Goal: Task Accomplishment & Management: Manage account settings

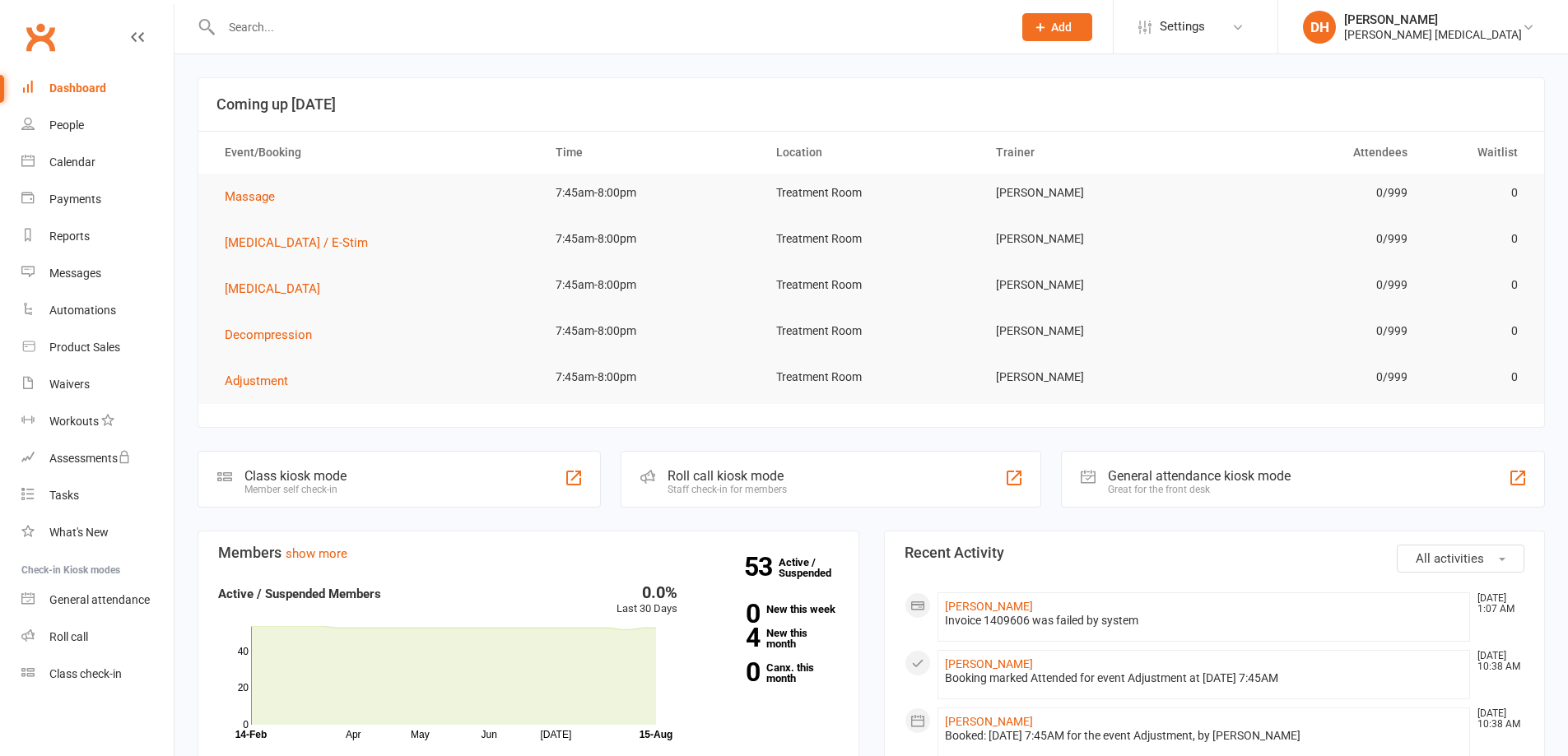
click at [486, 24] on input "text" at bounding box center [609, 27] width 784 height 23
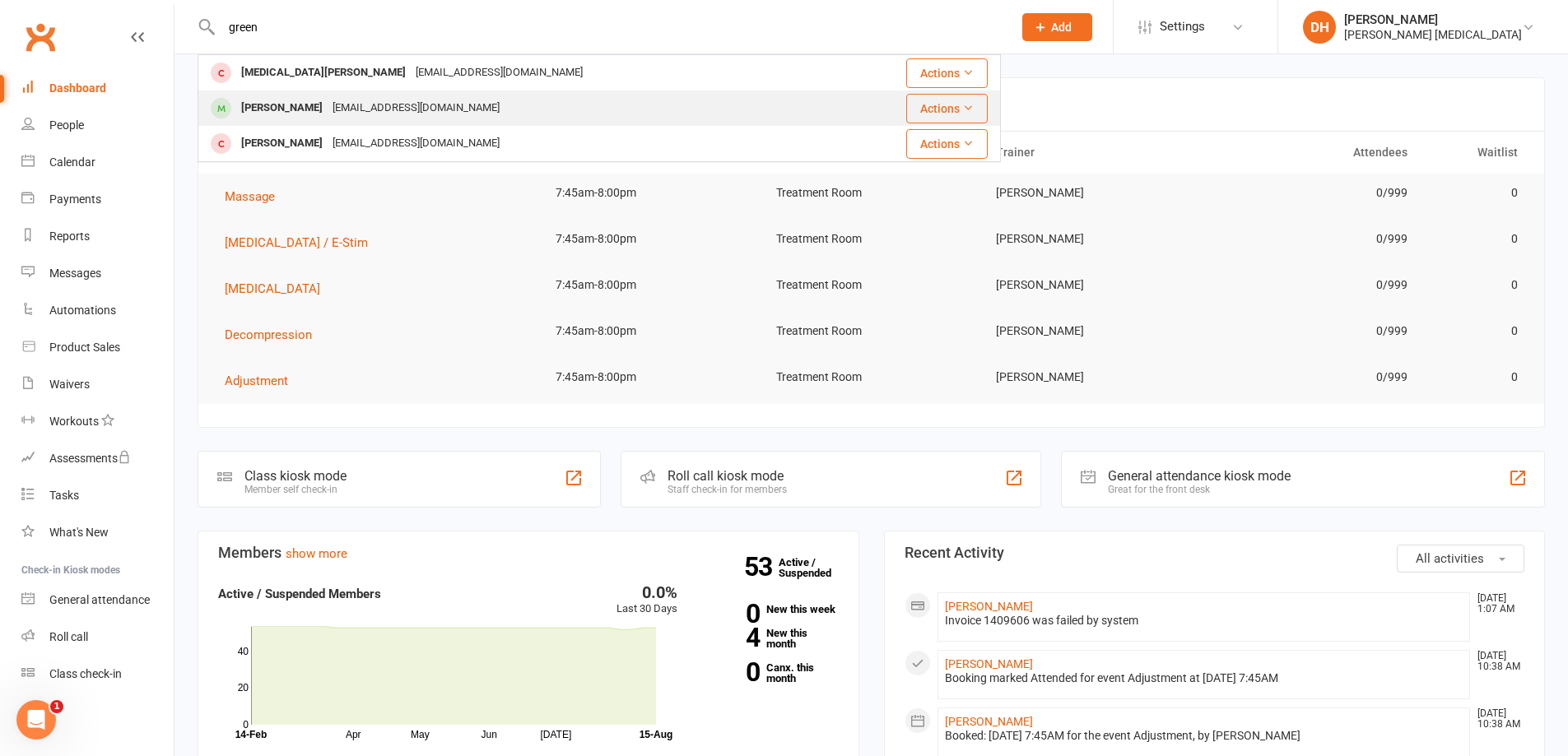
type input "green"
click at [399, 97] on div "[EMAIL_ADDRESS][DOMAIN_NAME]" at bounding box center [416, 108] width 177 height 24
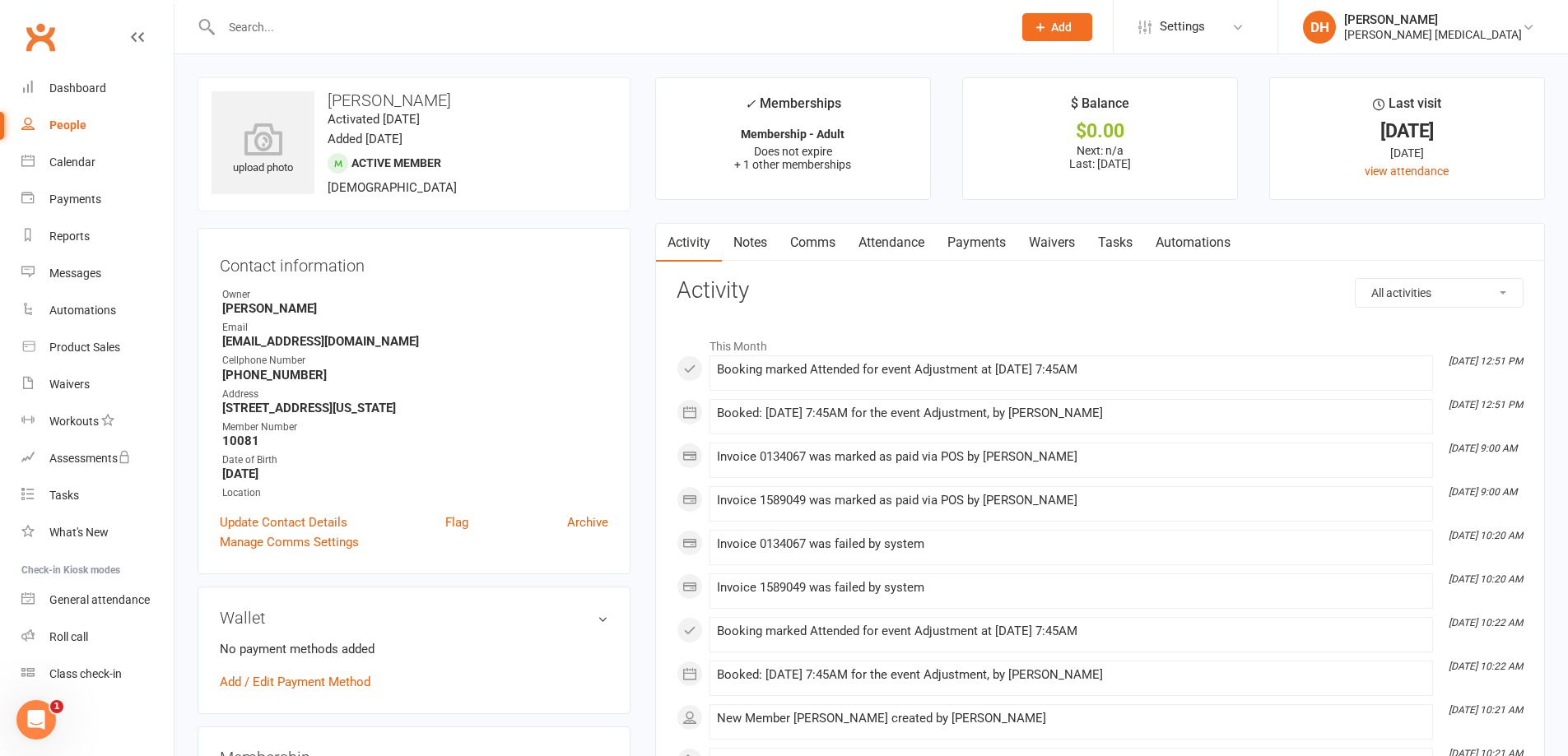
click at [891, 240] on link "Attendance" at bounding box center [891, 242] width 89 height 38
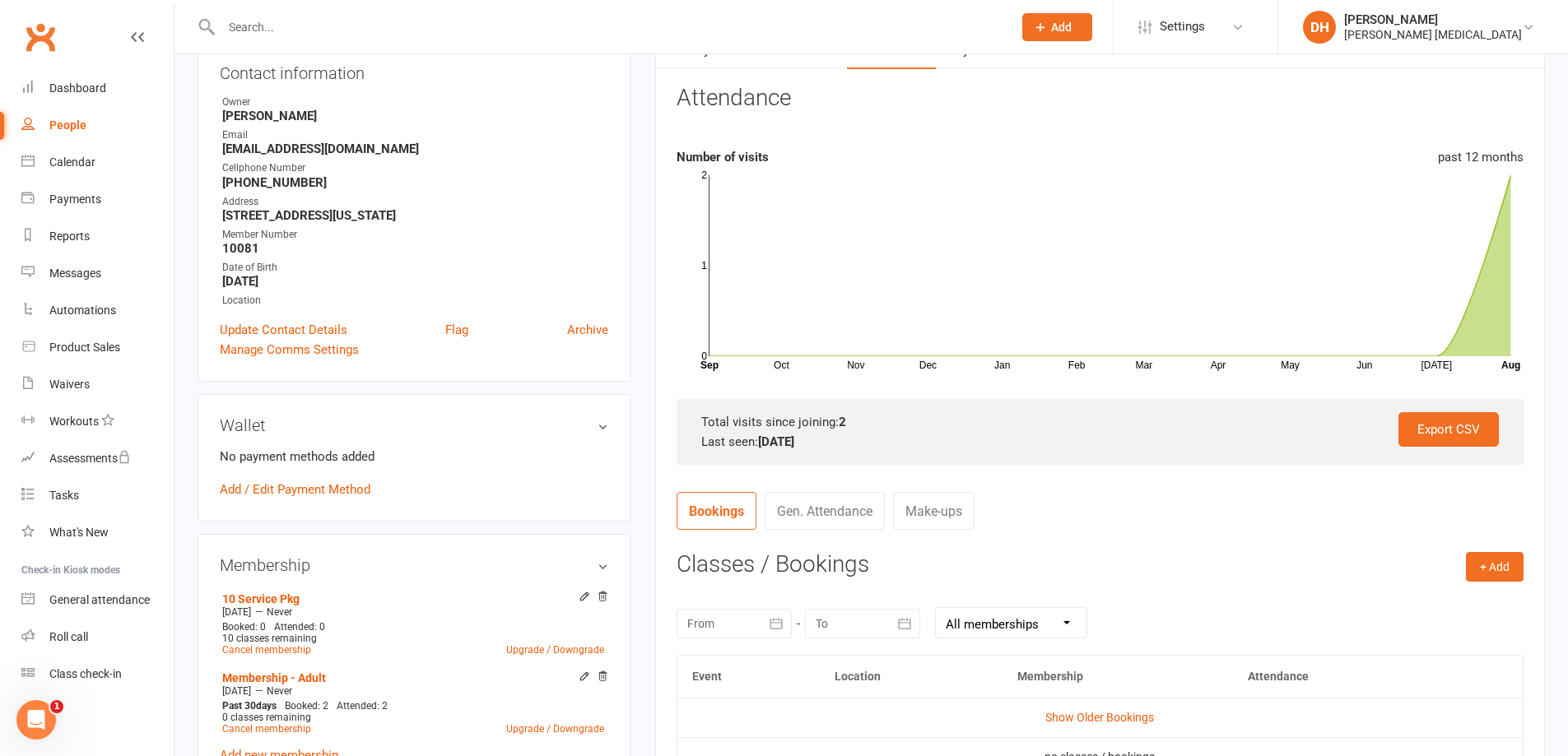
scroll to position [329, 0]
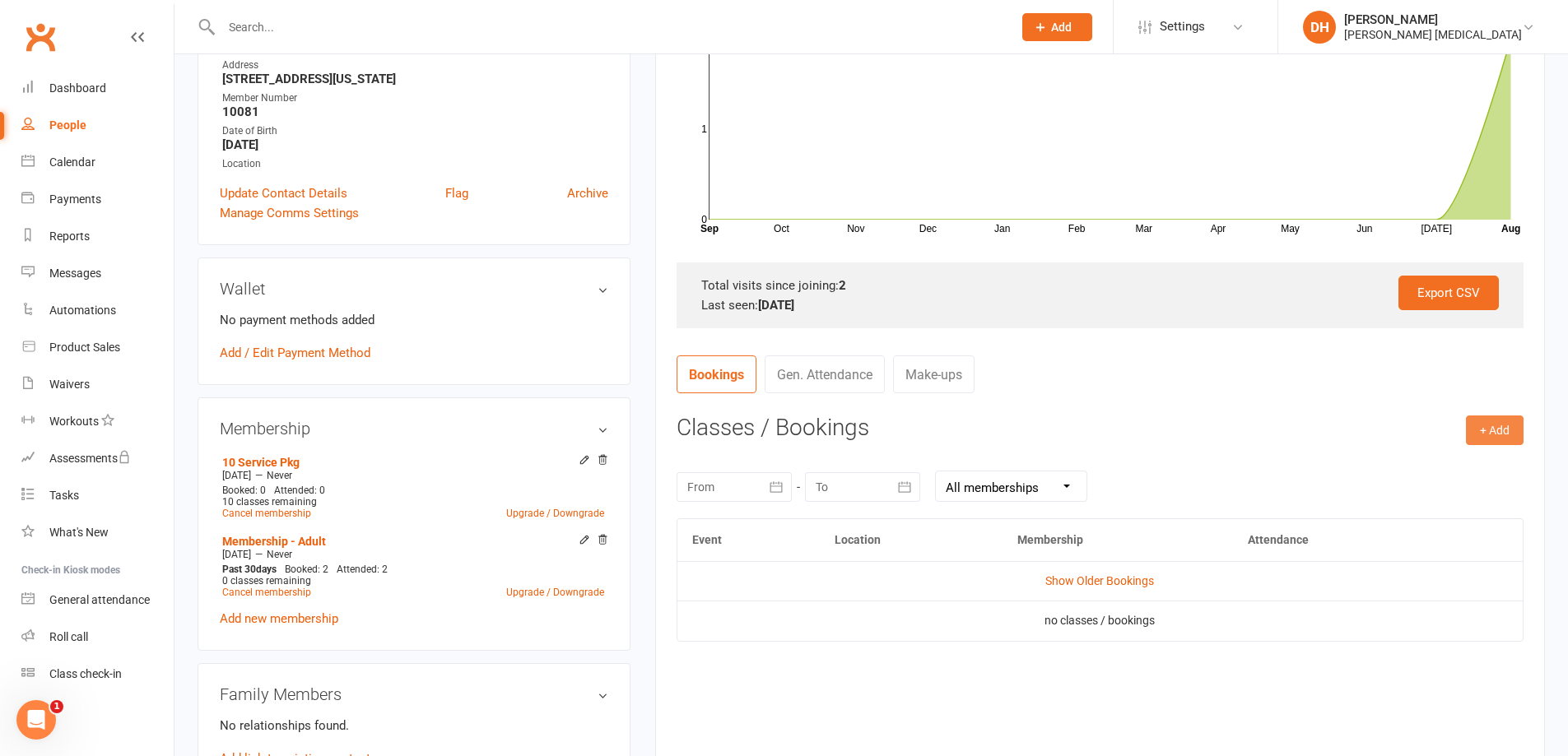
click at [1504, 430] on button "+ Add" at bounding box center [1495, 431] width 58 height 30
click at [1483, 460] on link "Book Event" at bounding box center [1442, 467] width 163 height 33
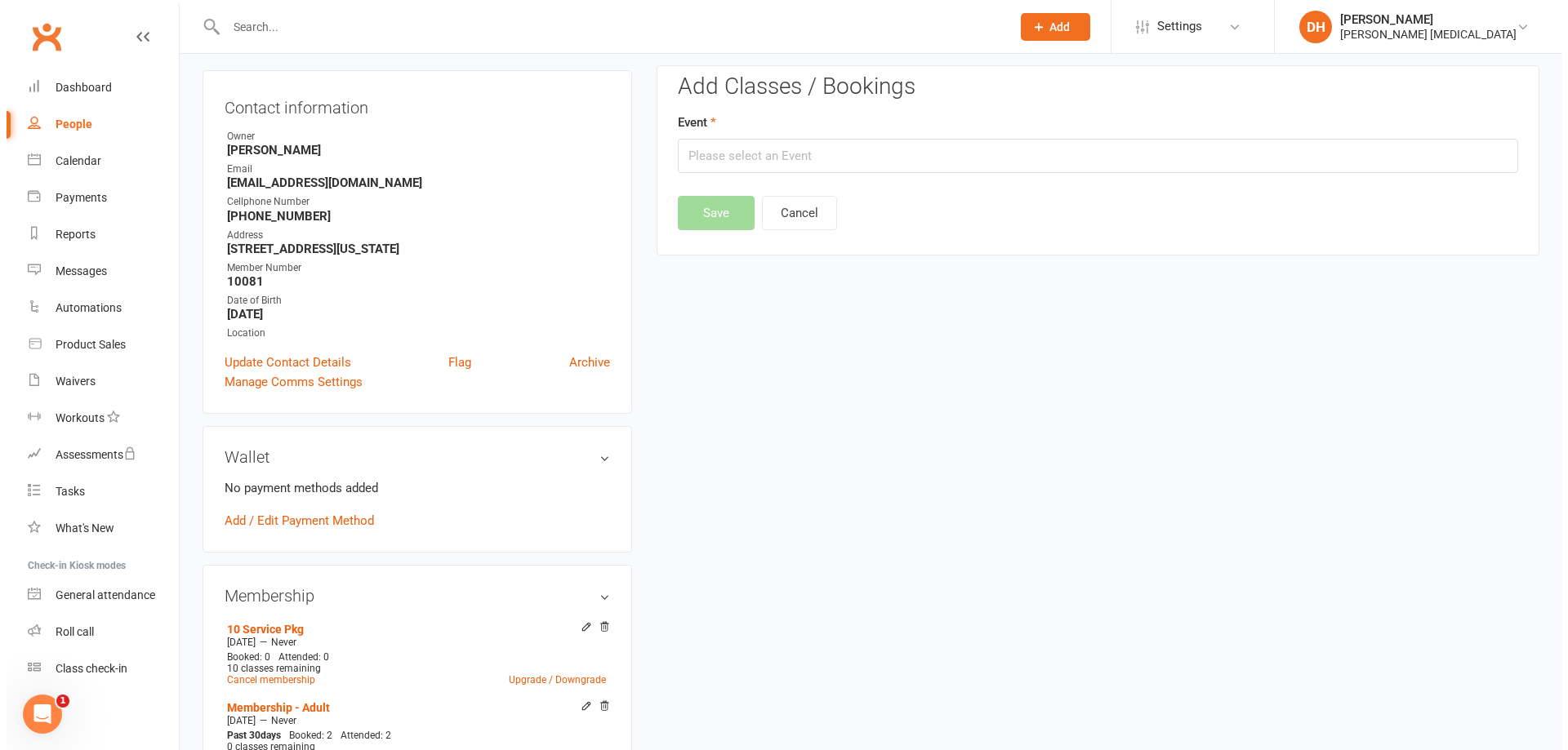
scroll to position [139, 0]
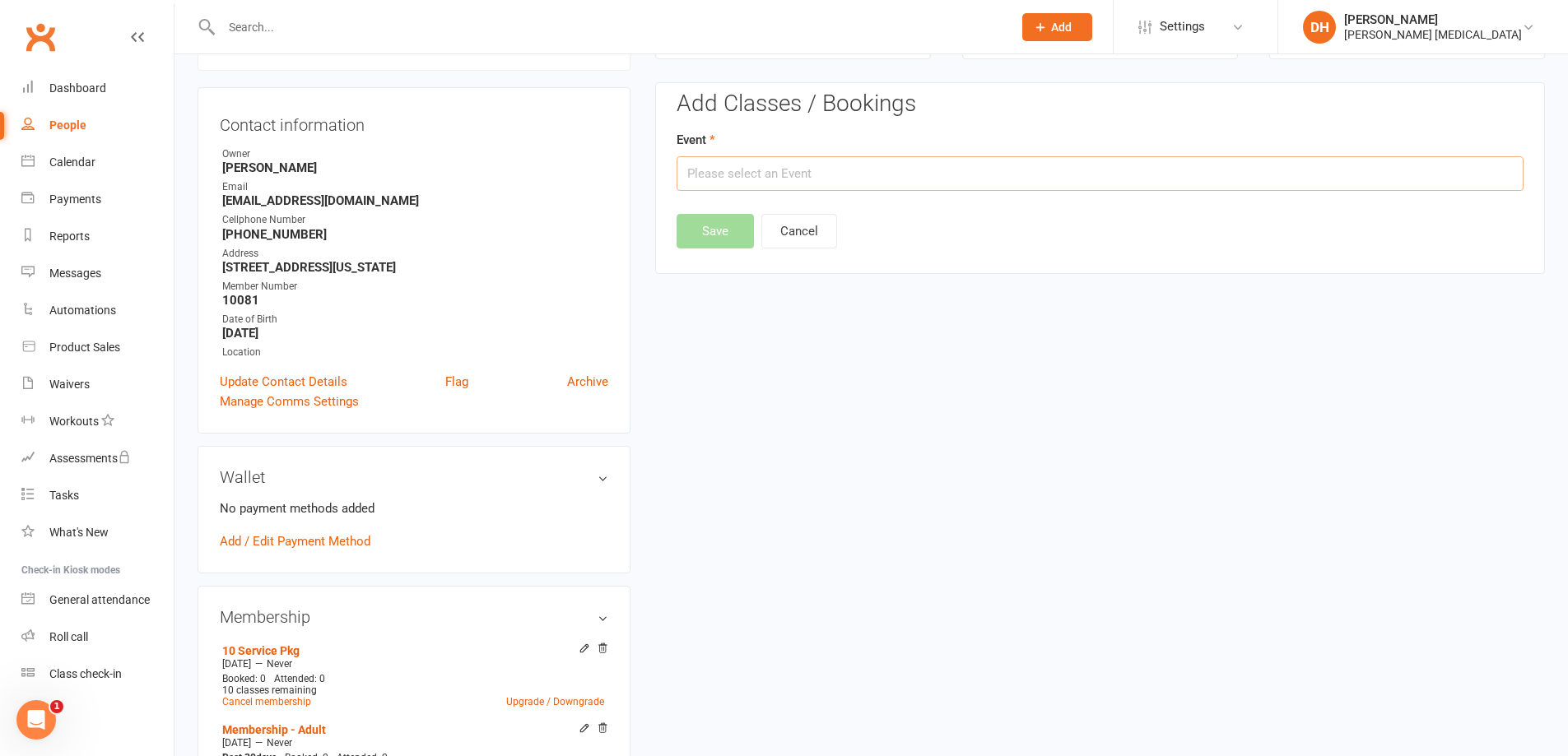
click at [868, 184] on input "text" at bounding box center [1099, 173] width 847 height 34
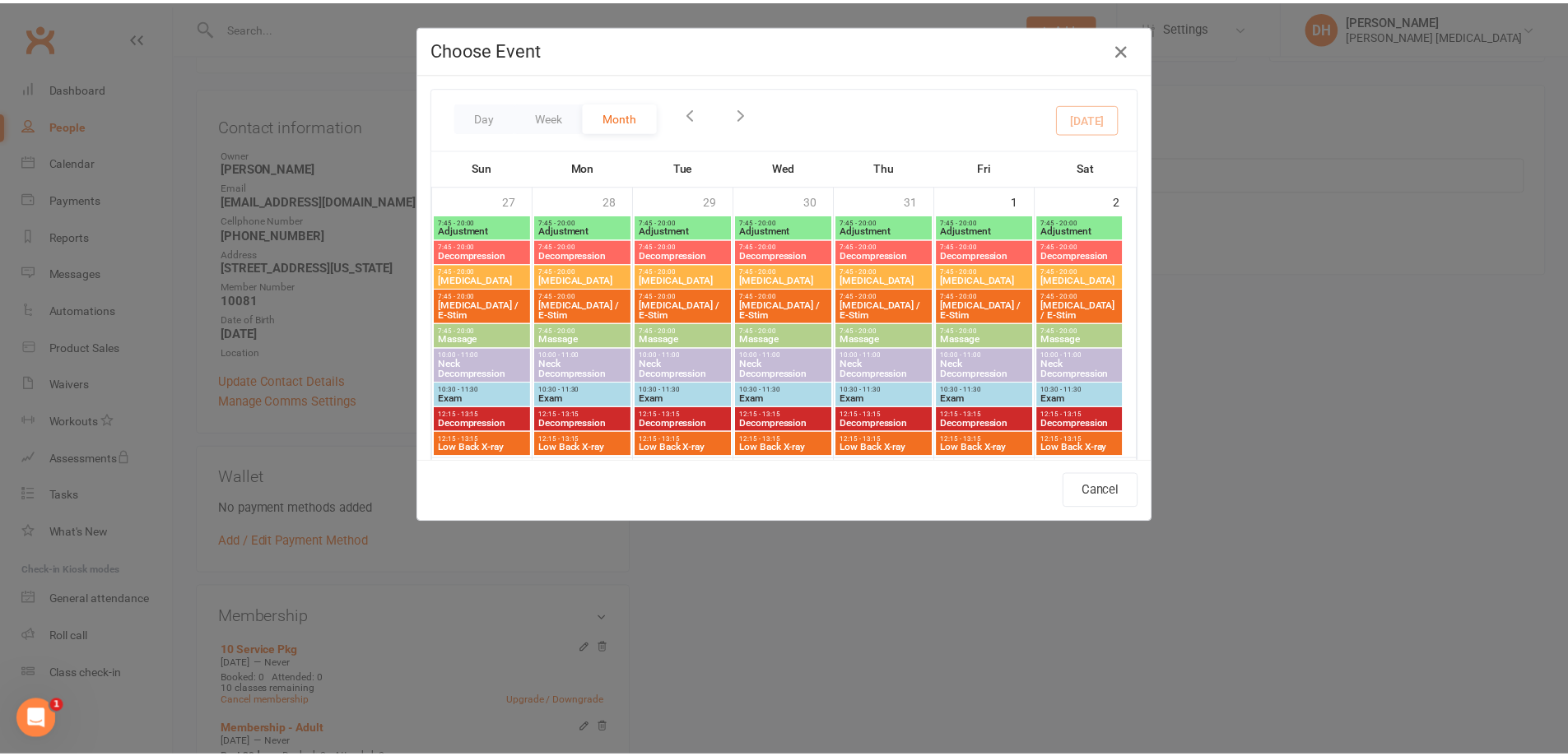
scroll to position [638, 0]
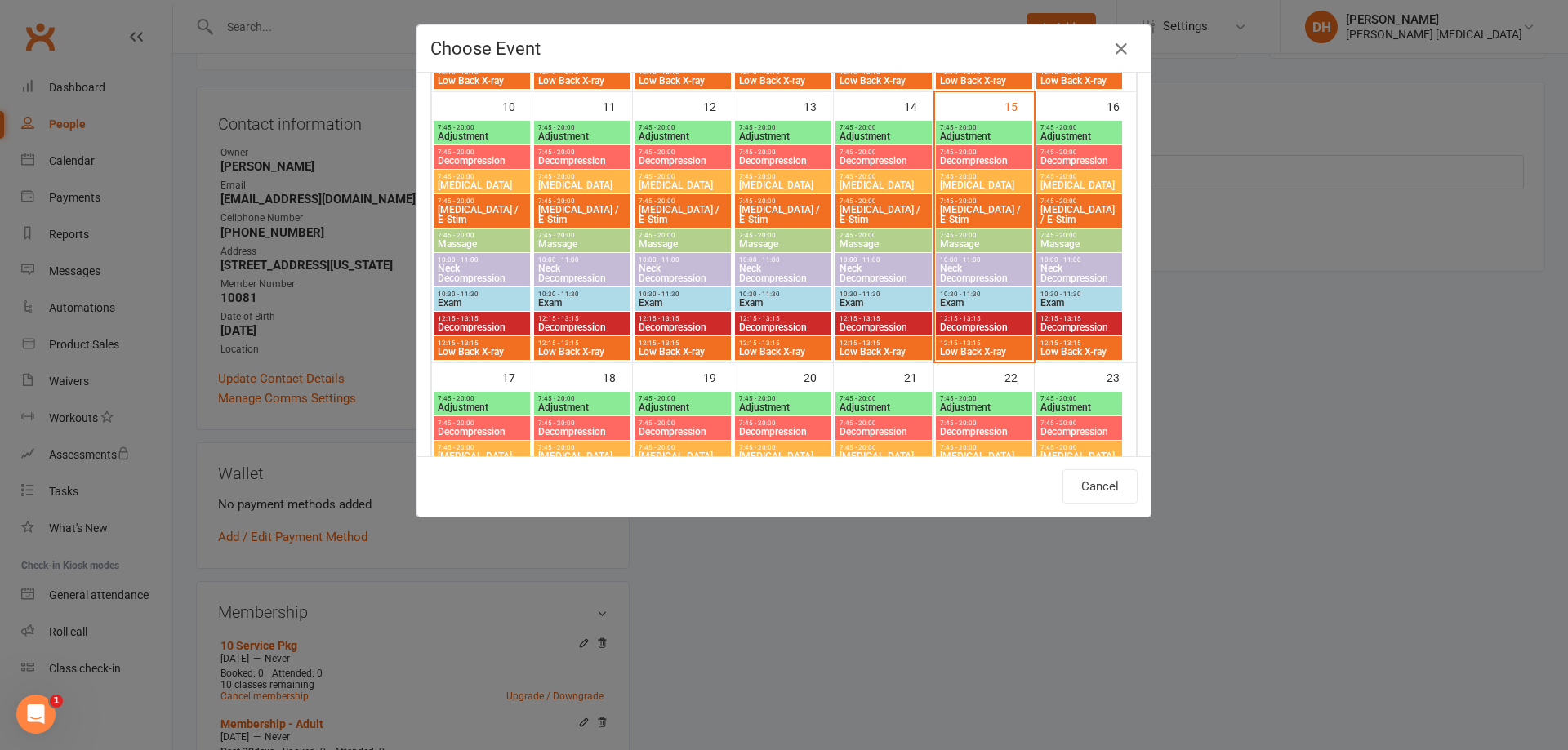
click at [996, 137] on span "Adjustment" at bounding box center [984, 136] width 90 height 10
type input "Adjustment - [DATE] 7:45:00 AM"
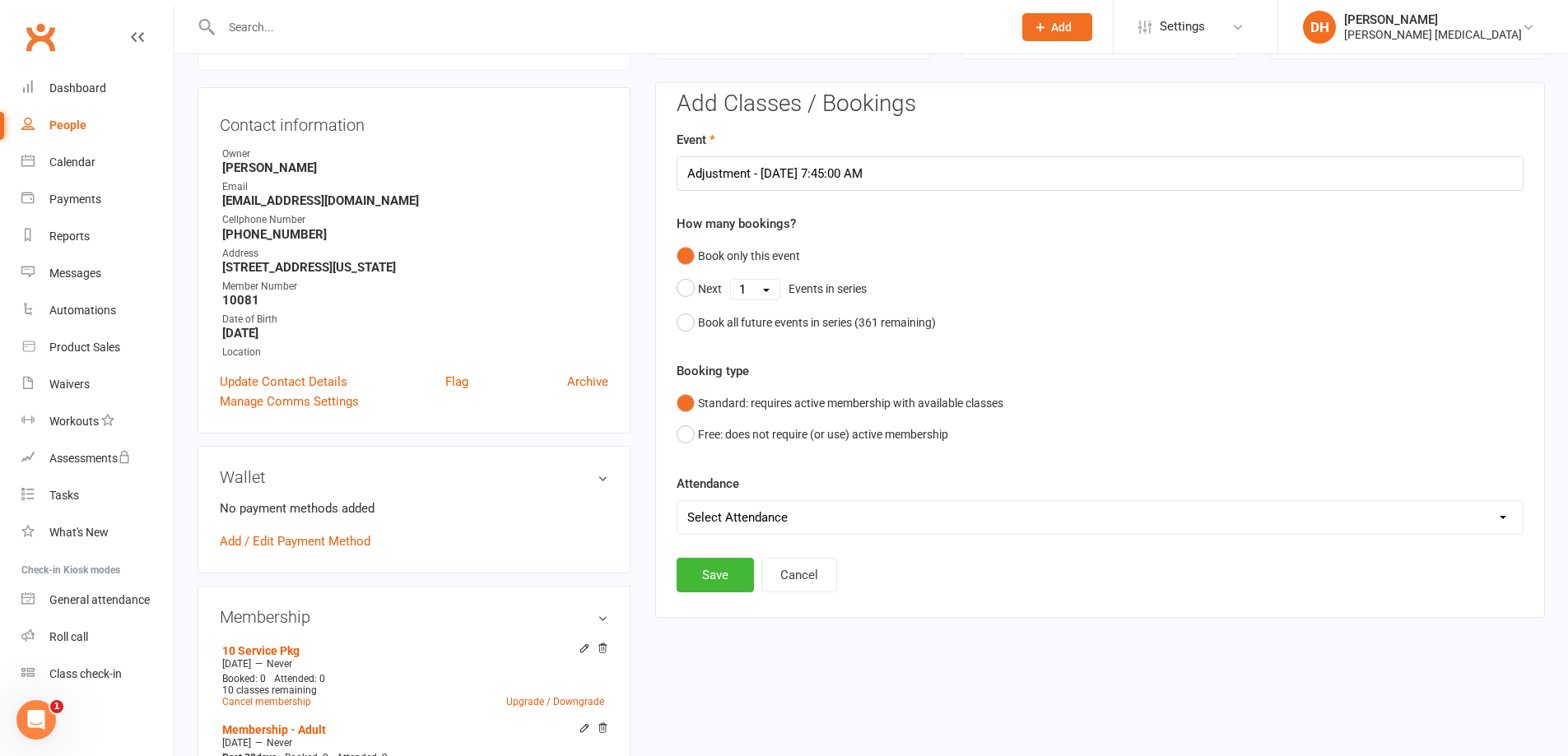
click at [754, 517] on select "Select Attendance Attended Absent" at bounding box center [1100, 517] width 846 height 33
select select "0"
click at [677, 501] on select "Select Attendance Attended Absent" at bounding box center [1100, 517] width 846 height 33
drag, startPoint x: 716, startPoint y: 576, endPoint x: 688, endPoint y: 512, distance: 69.9
click at [715, 576] on button "Save" at bounding box center [715, 574] width 77 height 34
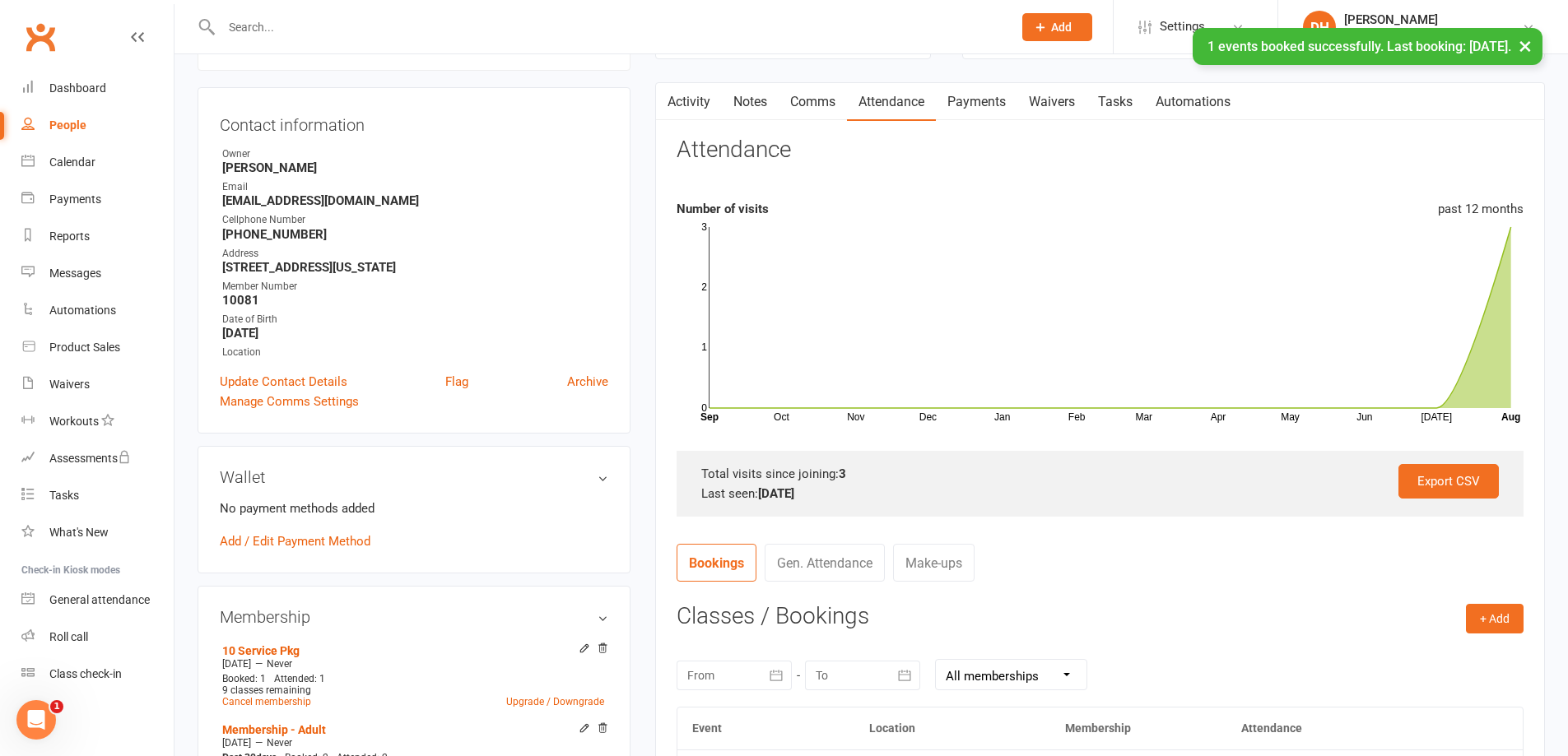
click at [331, 28] on div "× 1 events booked successfully. Last booking: [DATE]." at bounding box center [773, 28] width 1547 height 0
click at [274, 22] on input "text" at bounding box center [609, 27] width 784 height 23
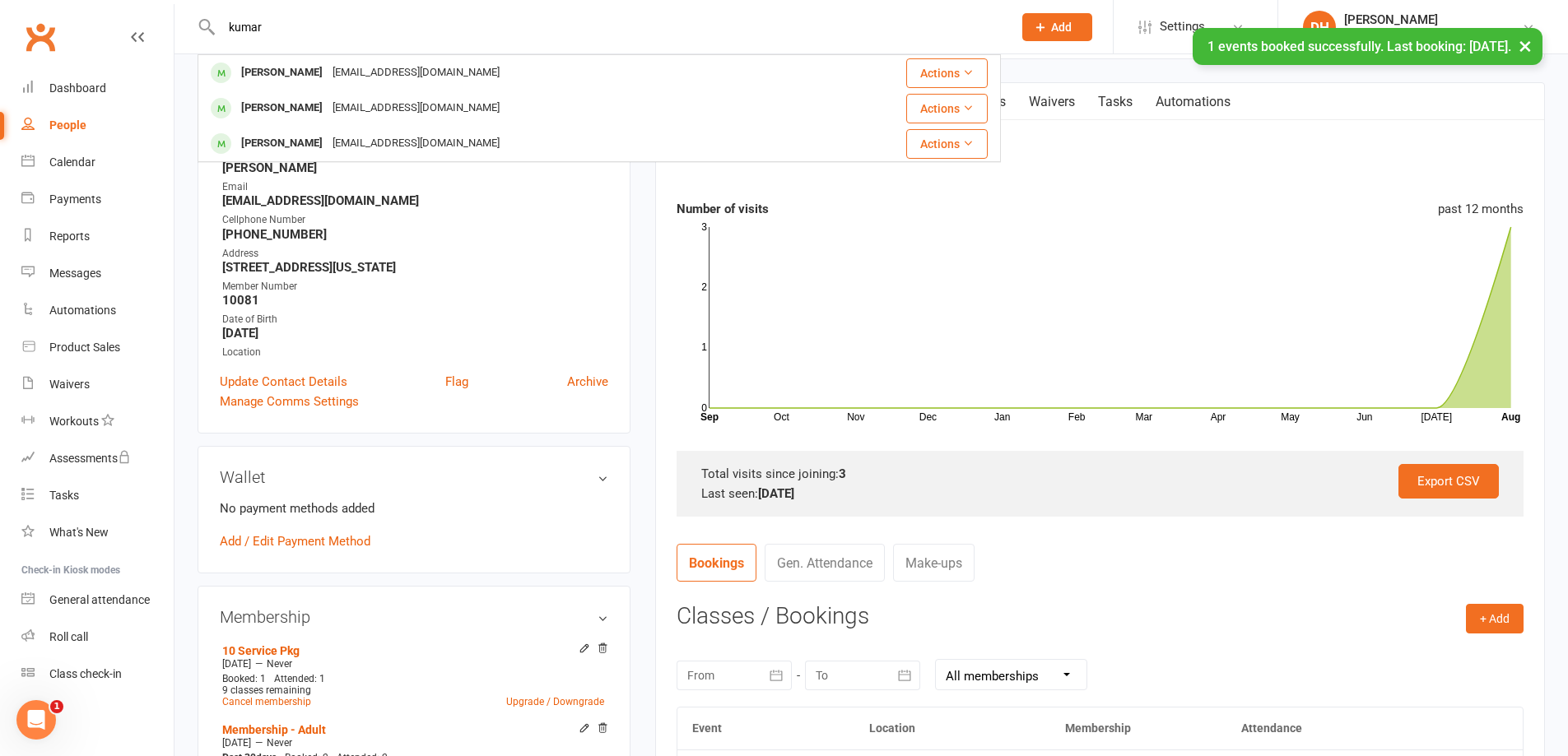
type input "kumar"
click at [327, 105] on div "[PERSON_NAME]" at bounding box center [282, 108] width 91 height 24
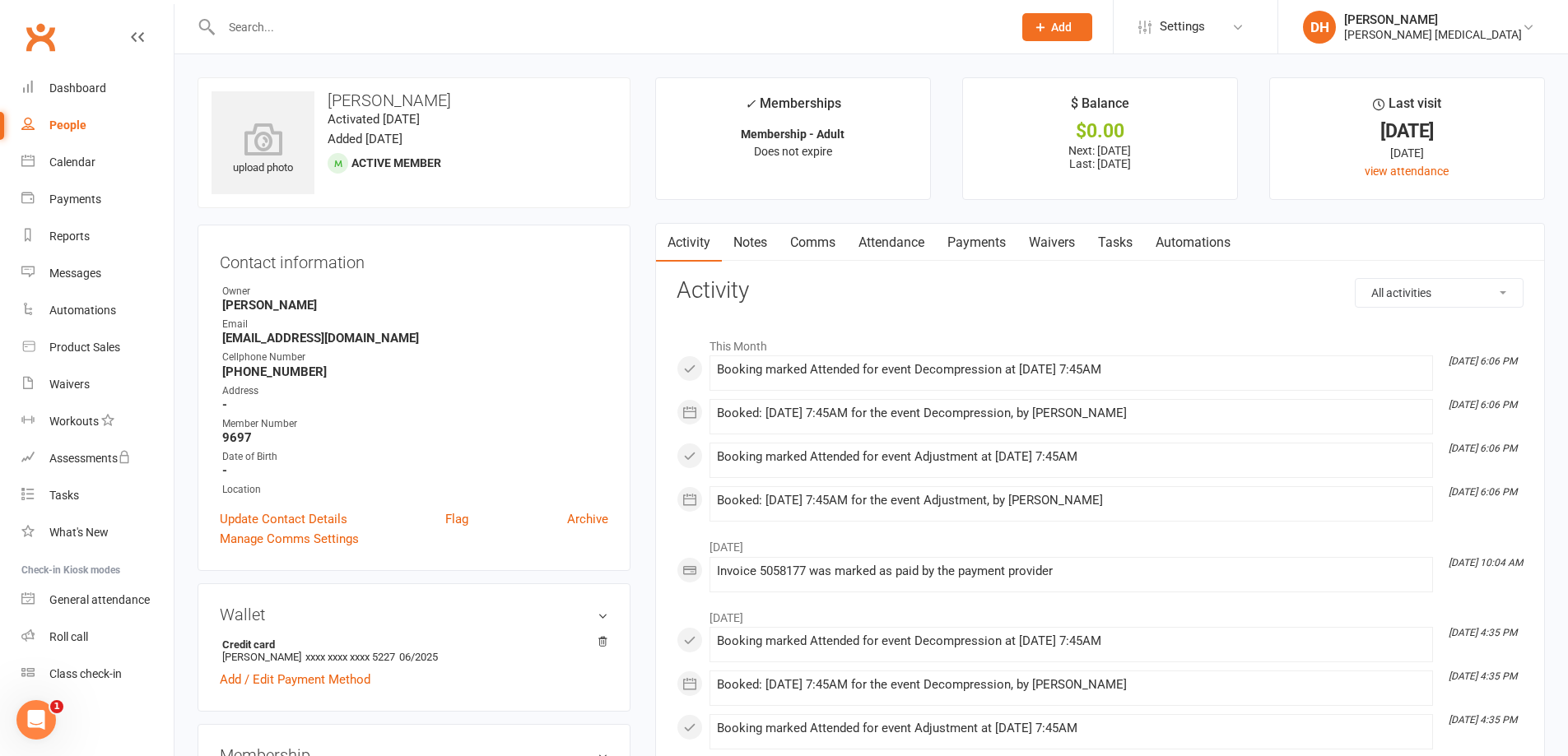
click at [972, 246] on link "Payments" at bounding box center [977, 242] width 82 height 38
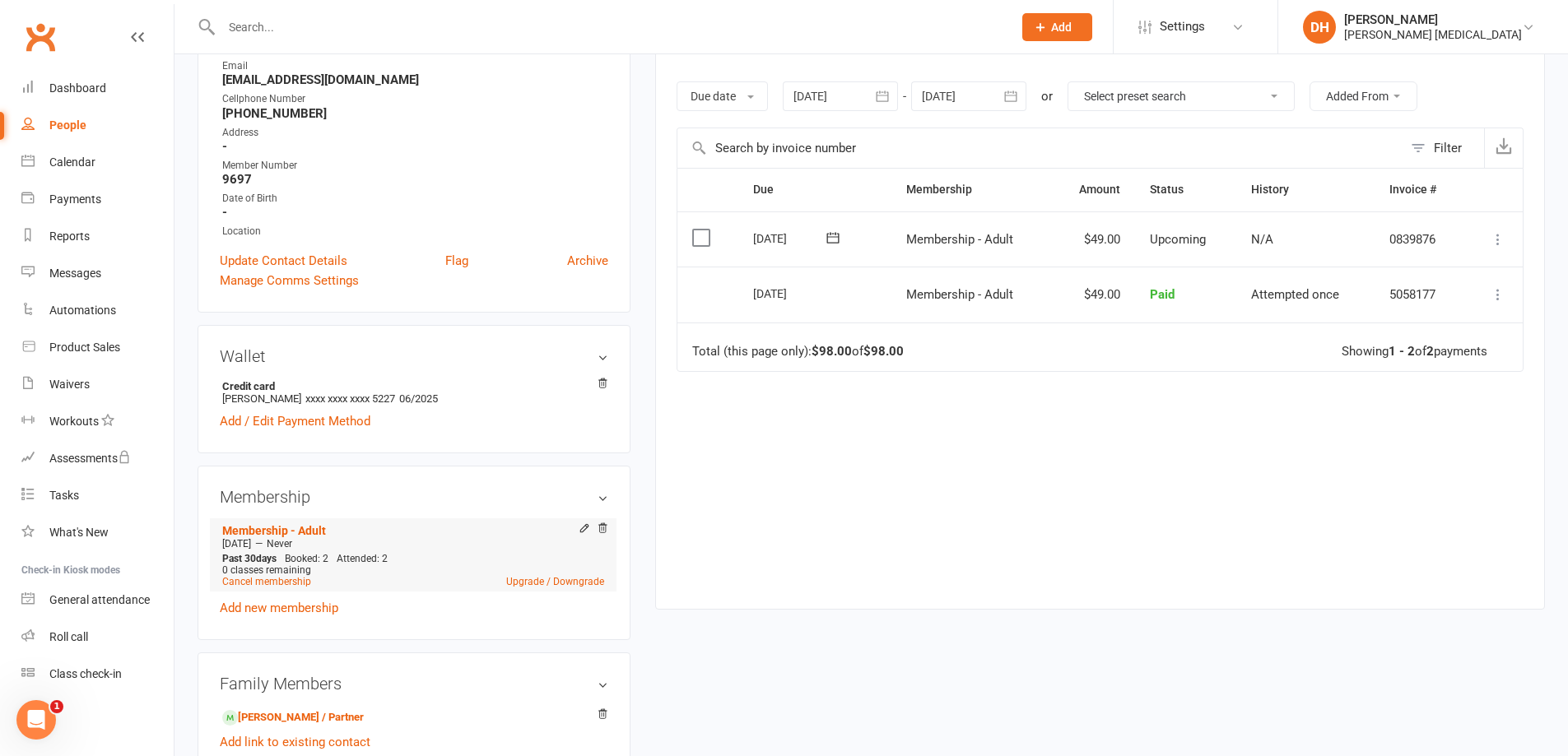
scroll to position [329, 0]
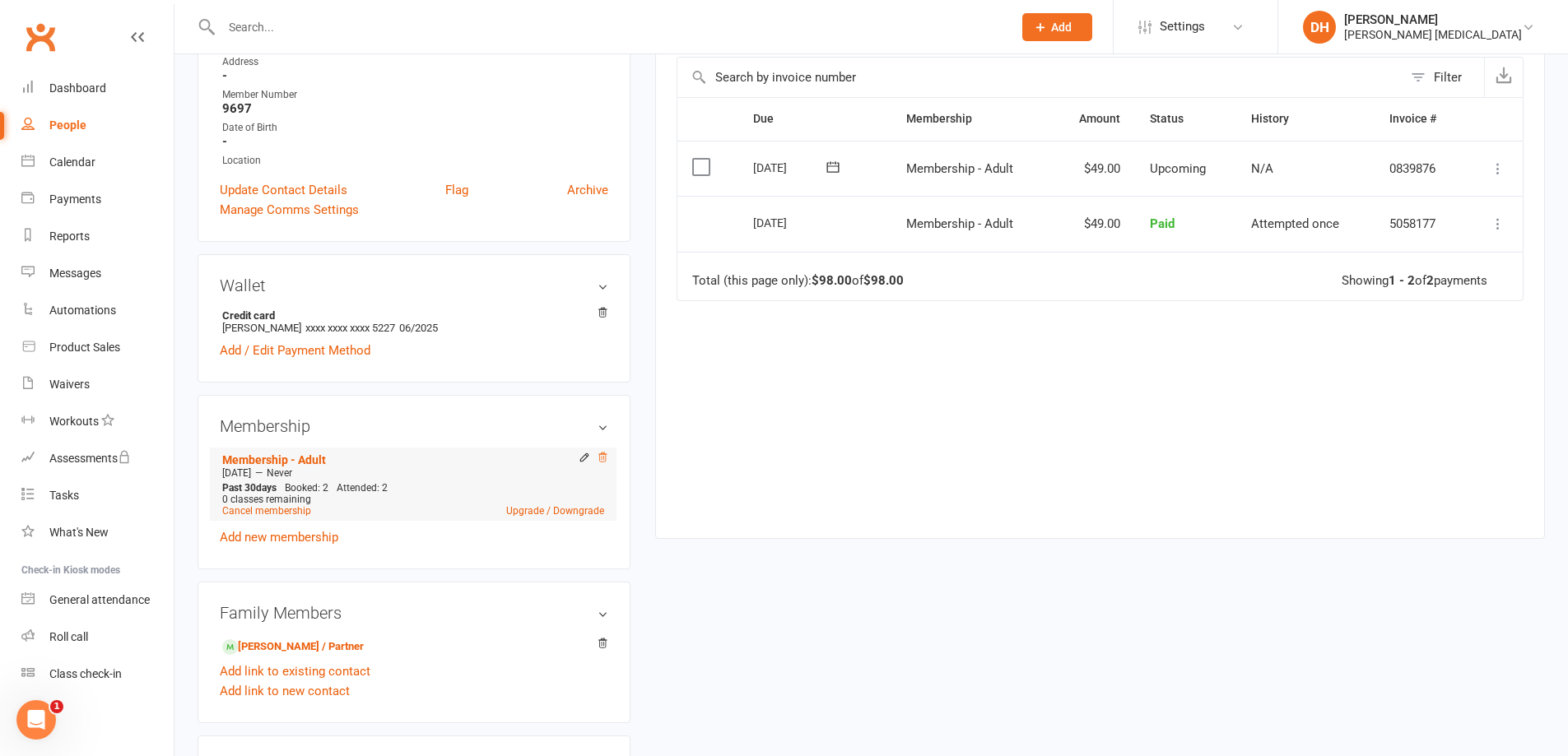
click at [601, 460] on icon at bounding box center [602, 457] width 11 height 11
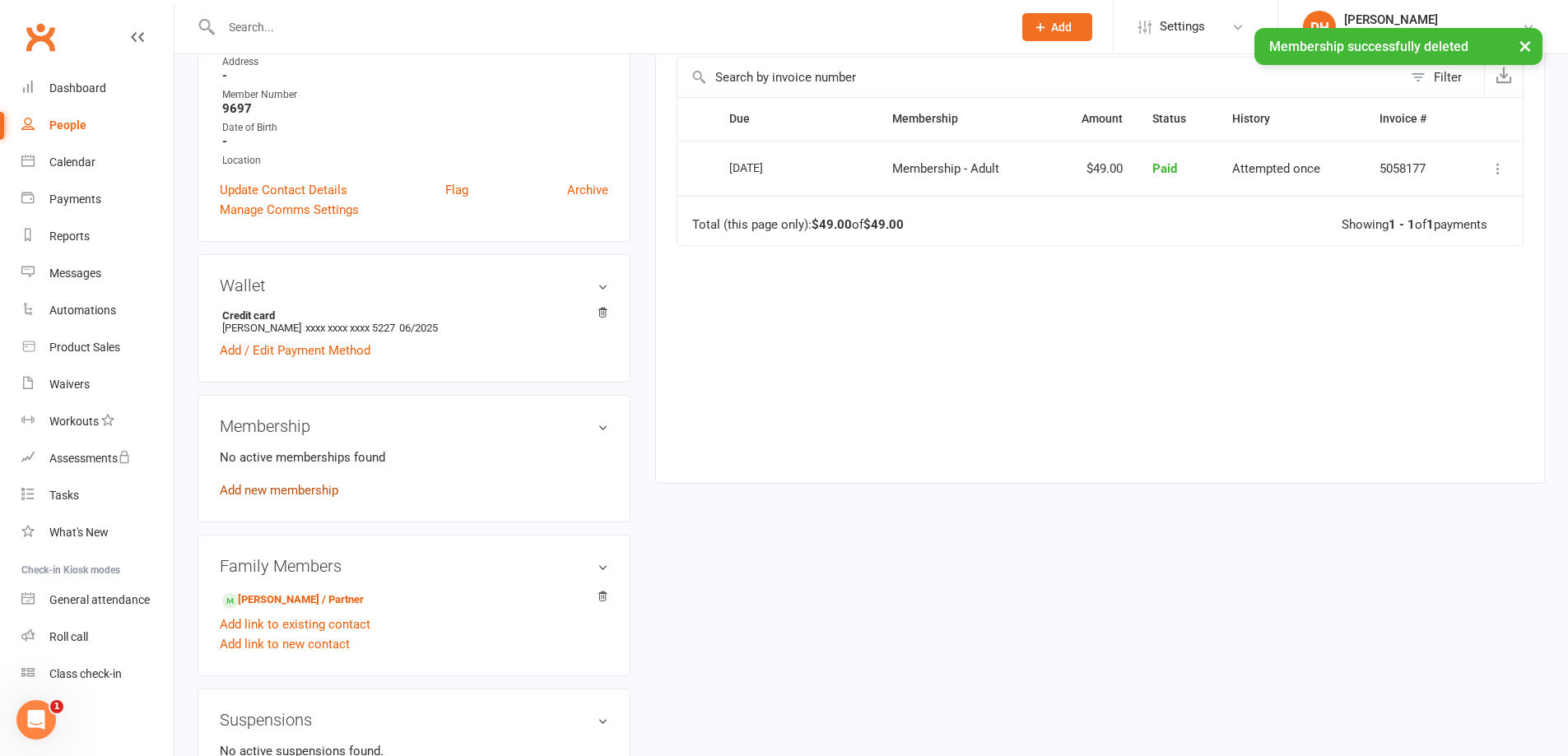
click at [286, 495] on link "Add new membership" at bounding box center [278, 490] width 118 height 15
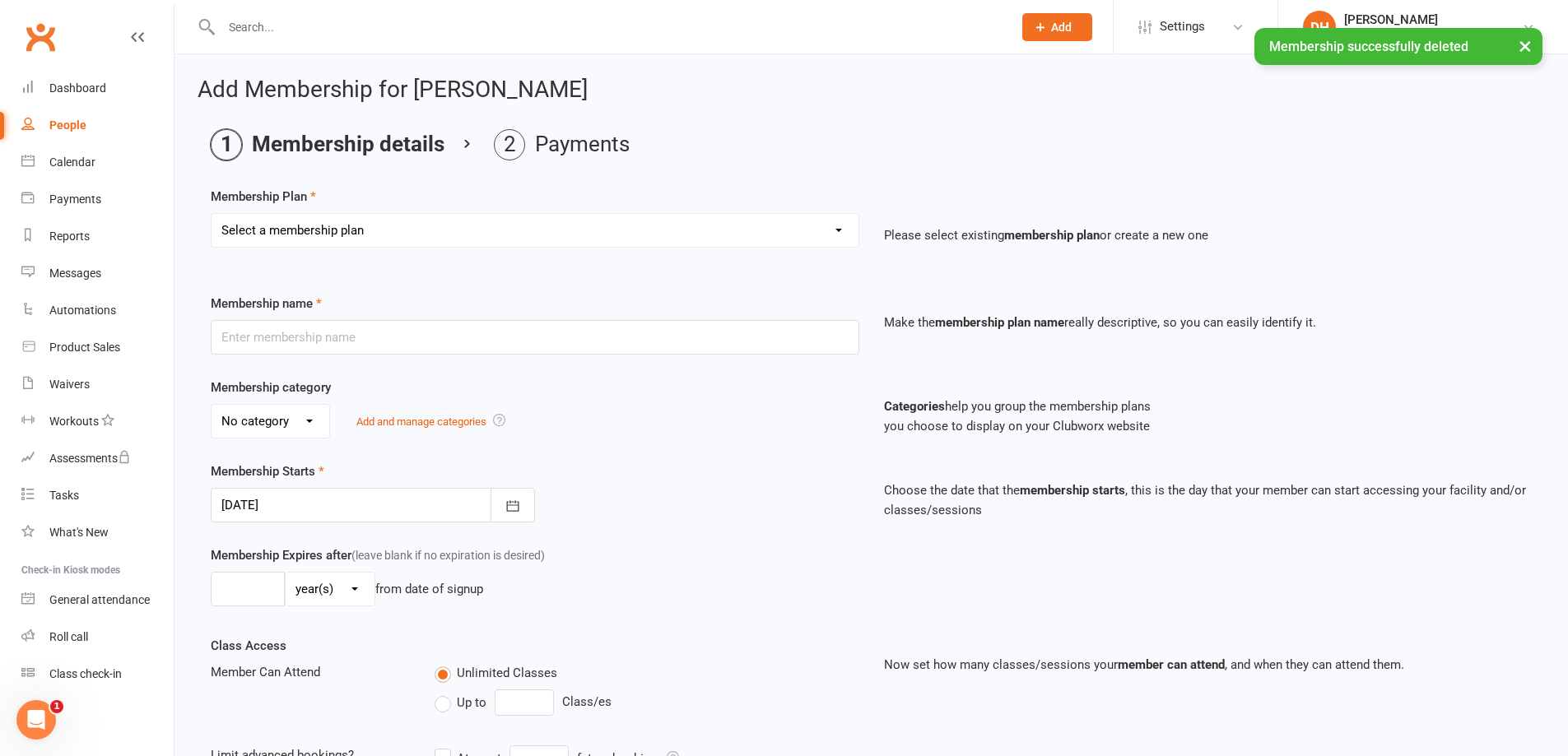
click at [359, 233] on select "Select a membership plan Membership - Insurance Membership - Adult Membership -…" at bounding box center [534, 231] width 647 height 33
select select "1"
click at [211, 214] on select "Select a membership plan Membership - Insurance Membership - Adult Membership -…" at bounding box center [534, 231] width 647 height 33
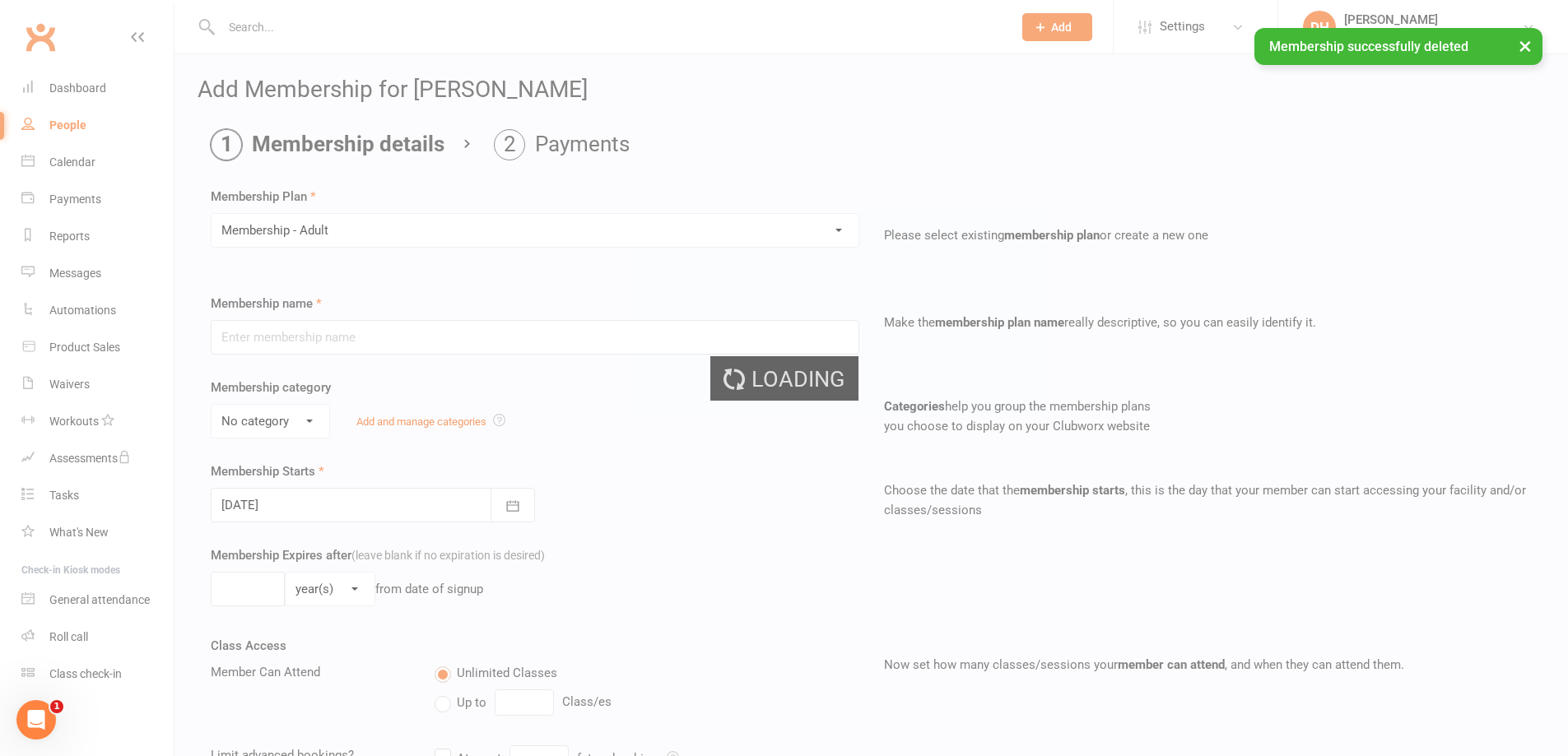
type input "Membership - Adult"
select select "0"
type input "2"
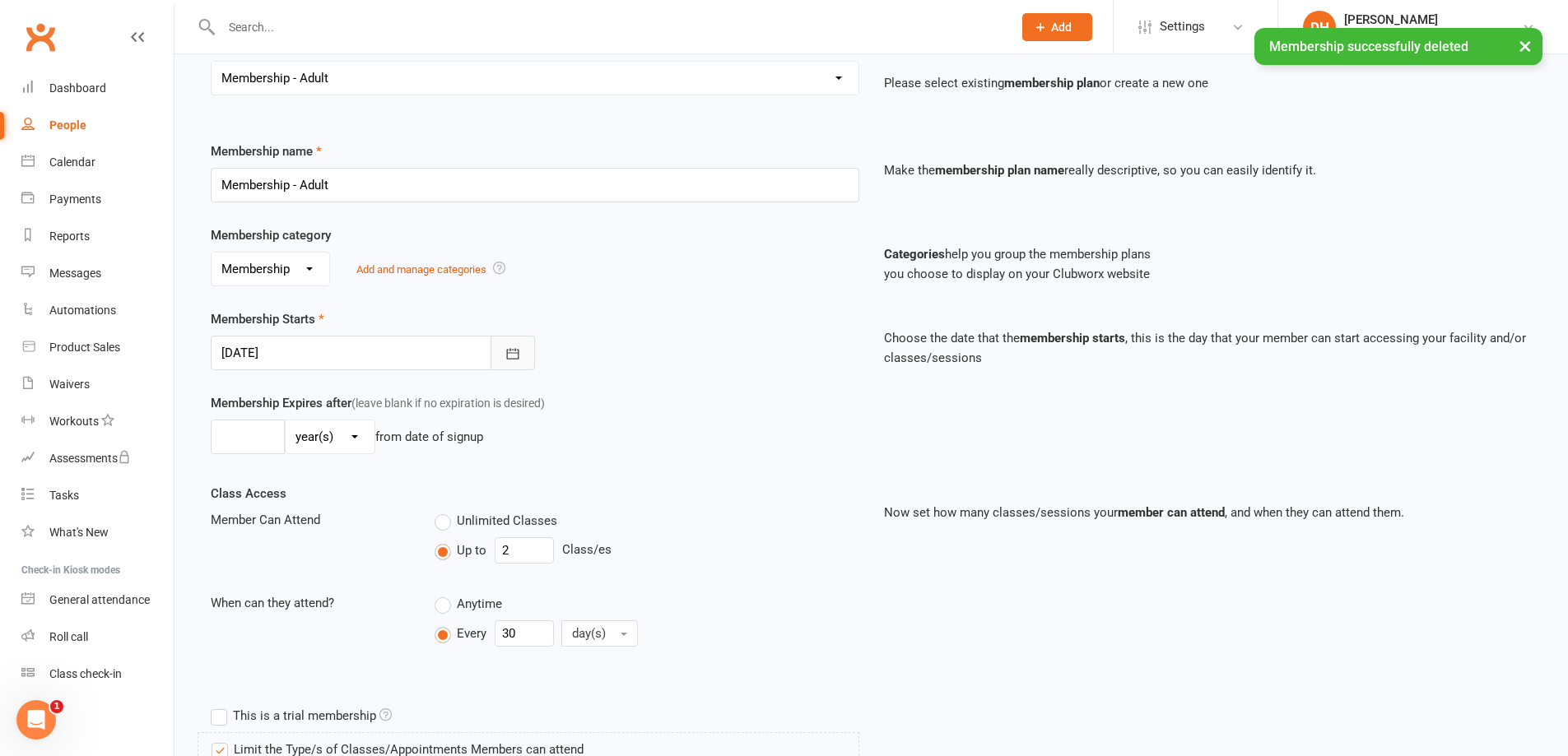
scroll to position [165, 0]
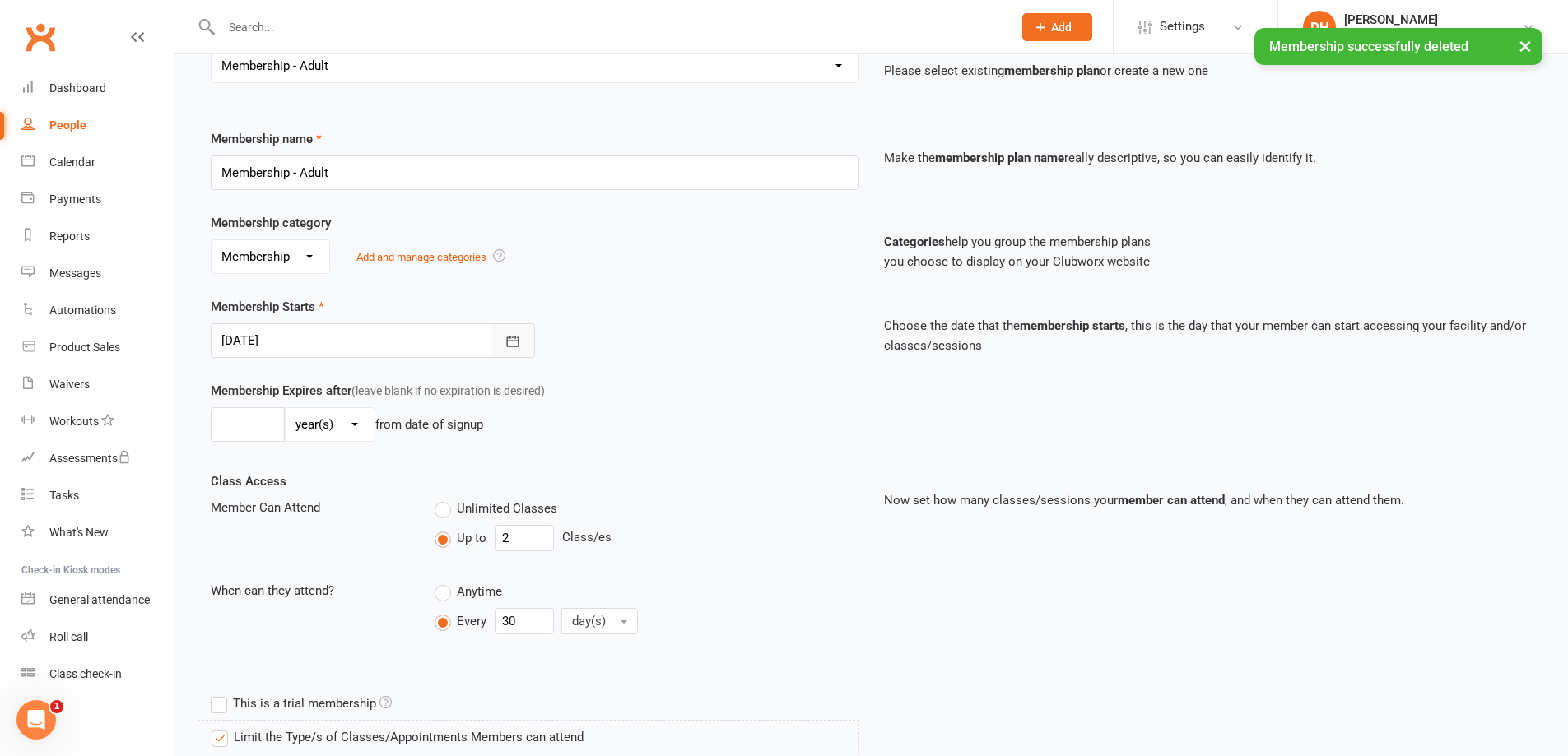
click at [529, 335] on button "button" at bounding box center [512, 340] width 45 height 34
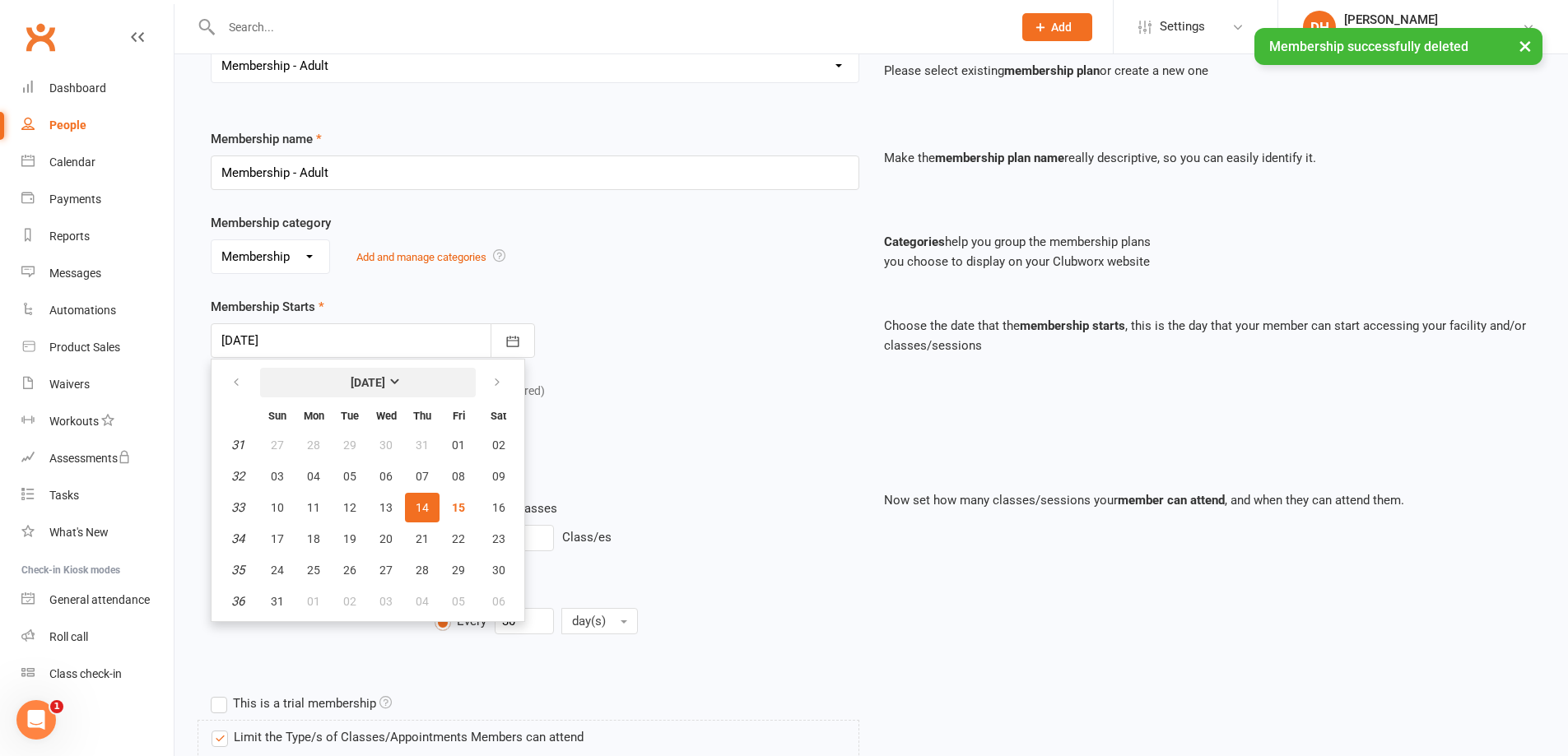
click at [355, 376] on strong "[DATE]" at bounding box center [368, 382] width 34 height 13
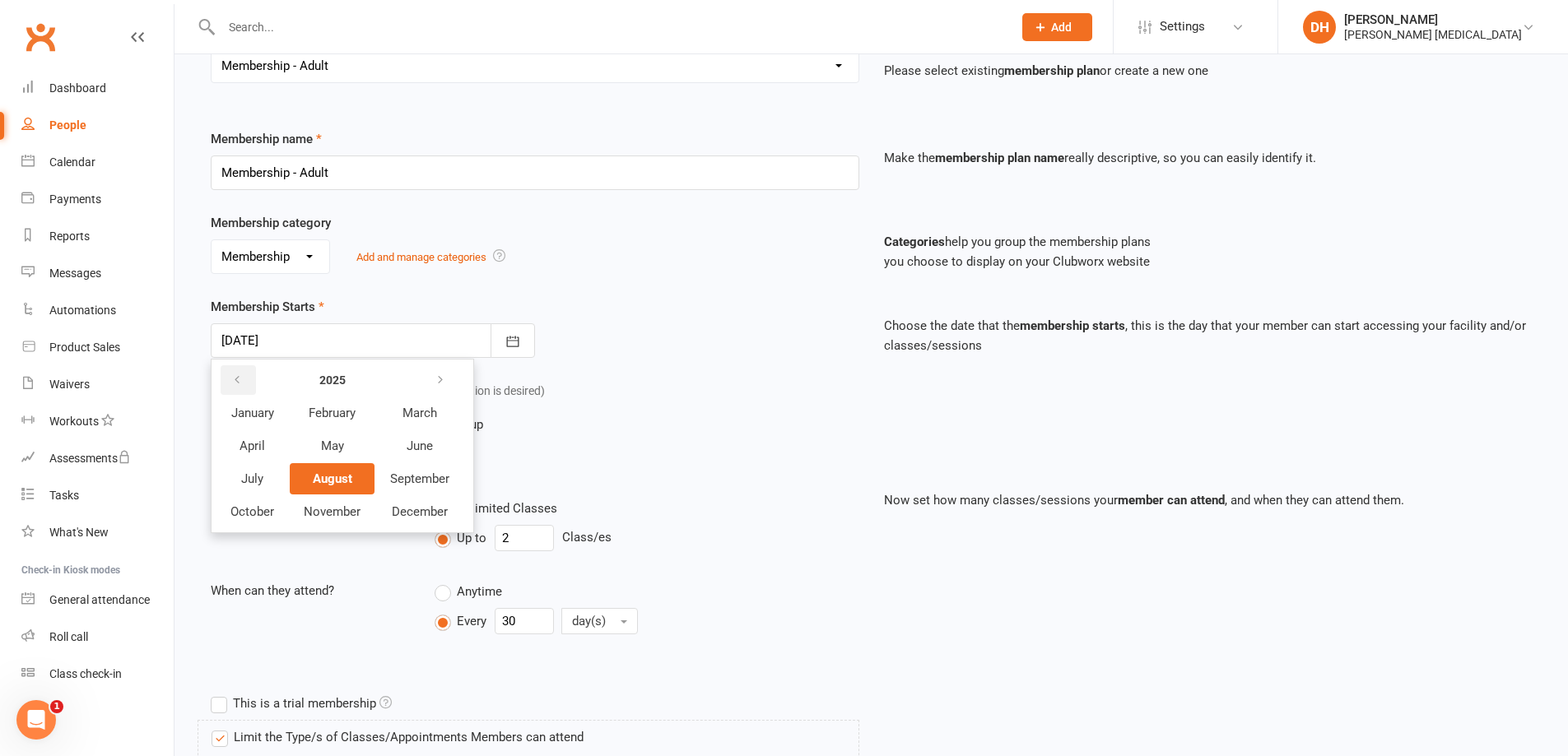
click at [233, 382] on icon "button" at bounding box center [237, 380] width 11 height 13
click at [232, 382] on icon "button" at bounding box center [237, 380] width 11 height 13
click at [428, 510] on span "December" at bounding box center [420, 511] width 56 height 15
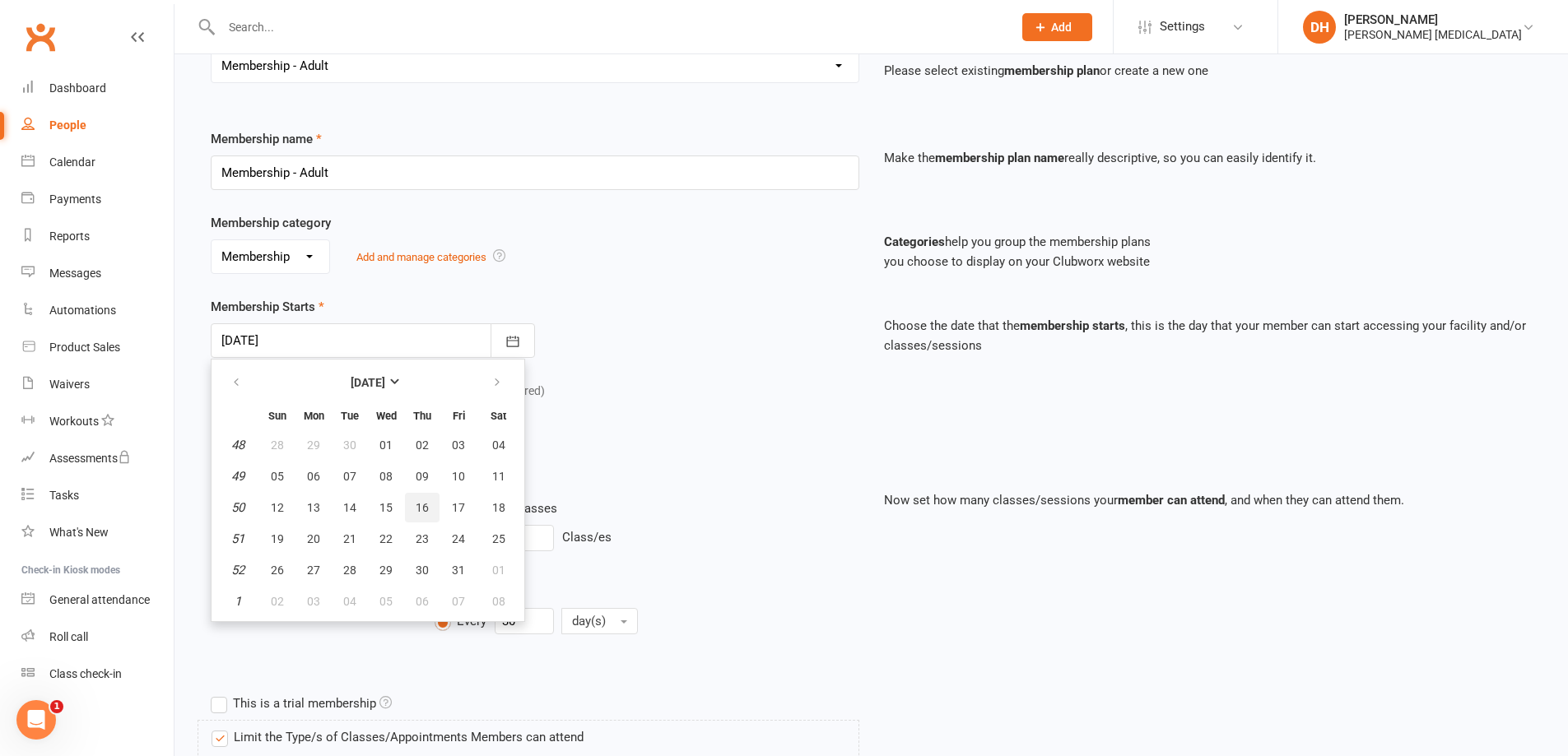
click at [424, 512] on span "16" at bounding box center [422, 507] width 13 height 13
type input "[DATE]"
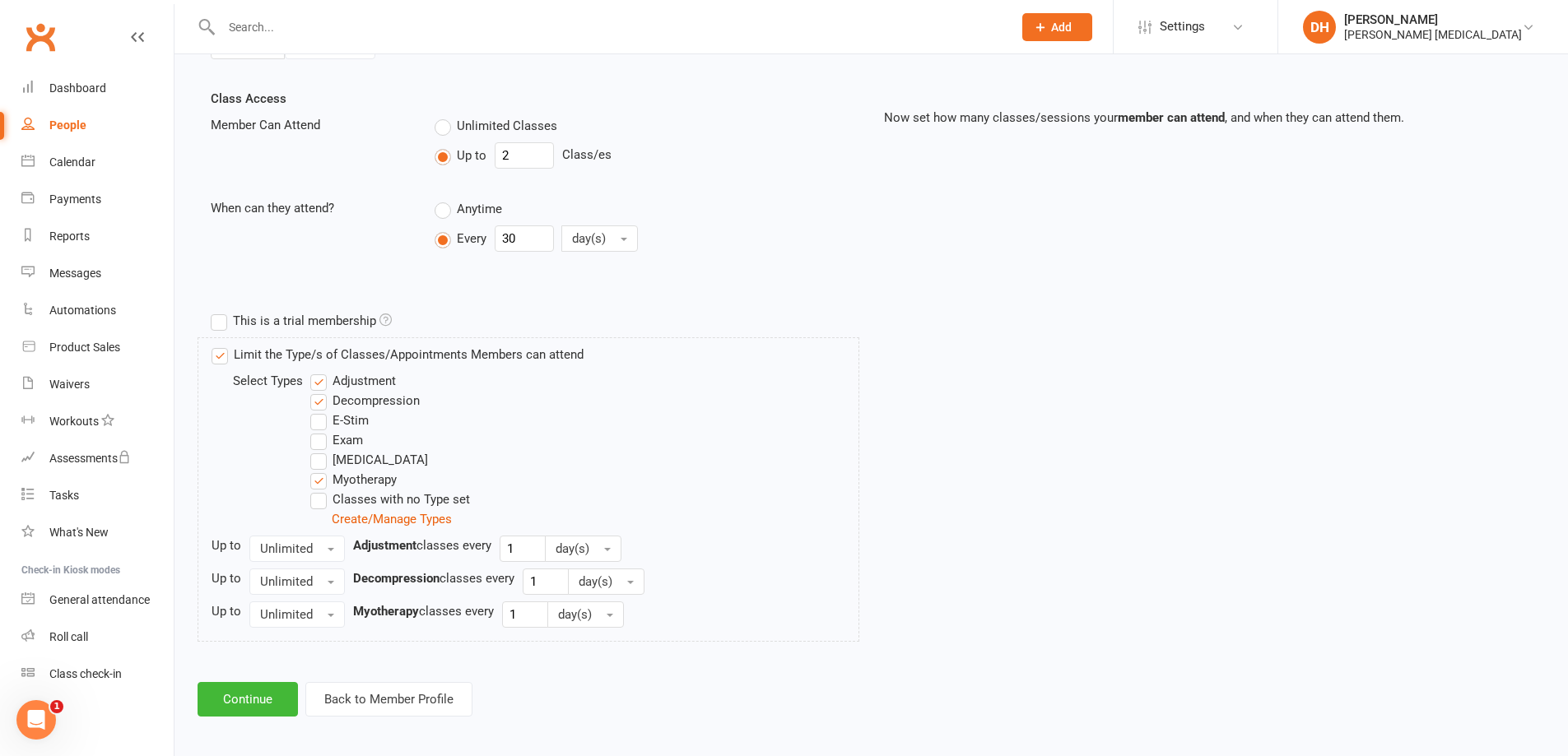
scroll to position [554, 0]
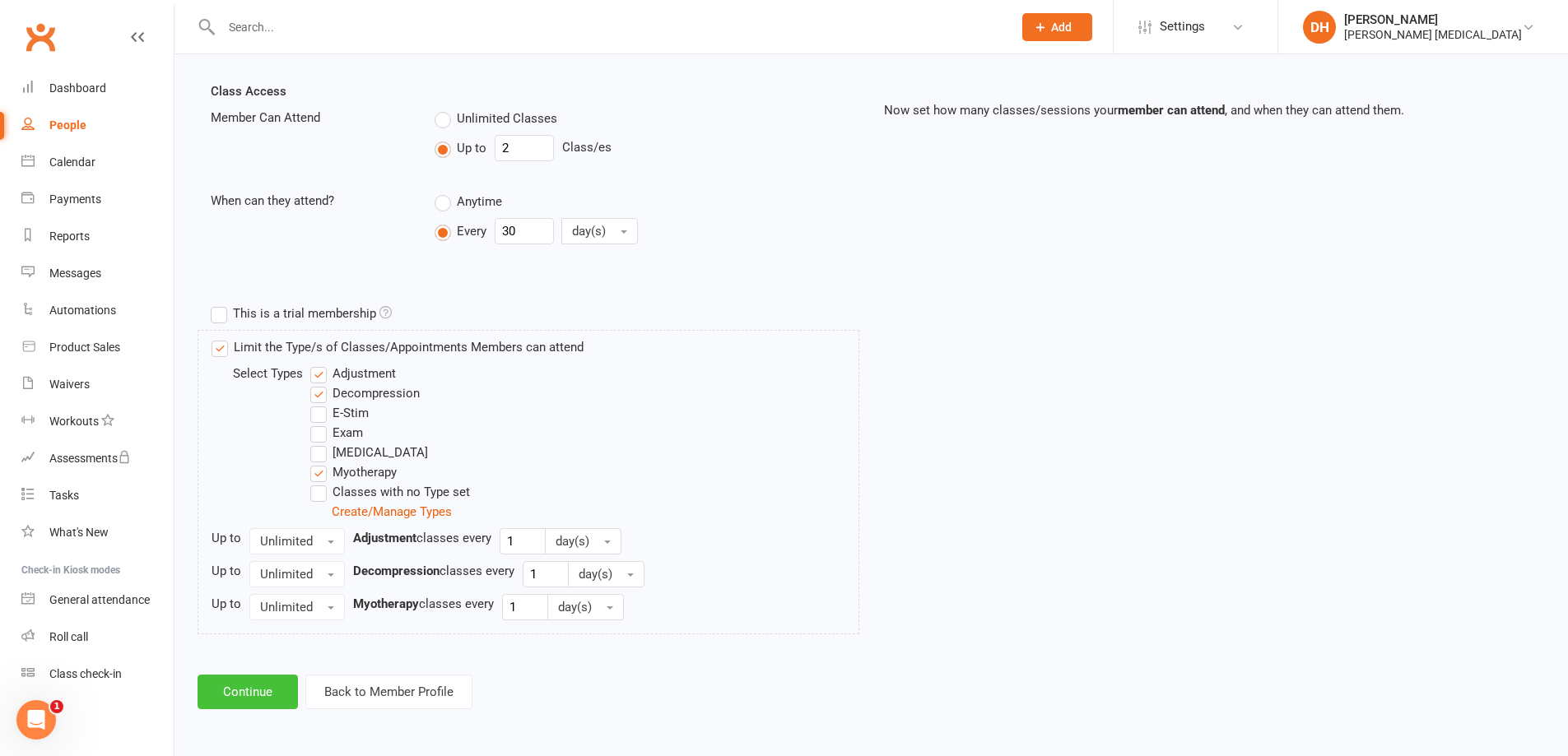
click at [233, 685] on button "Continue" at bounding box center [247, 691] width 100 height 34
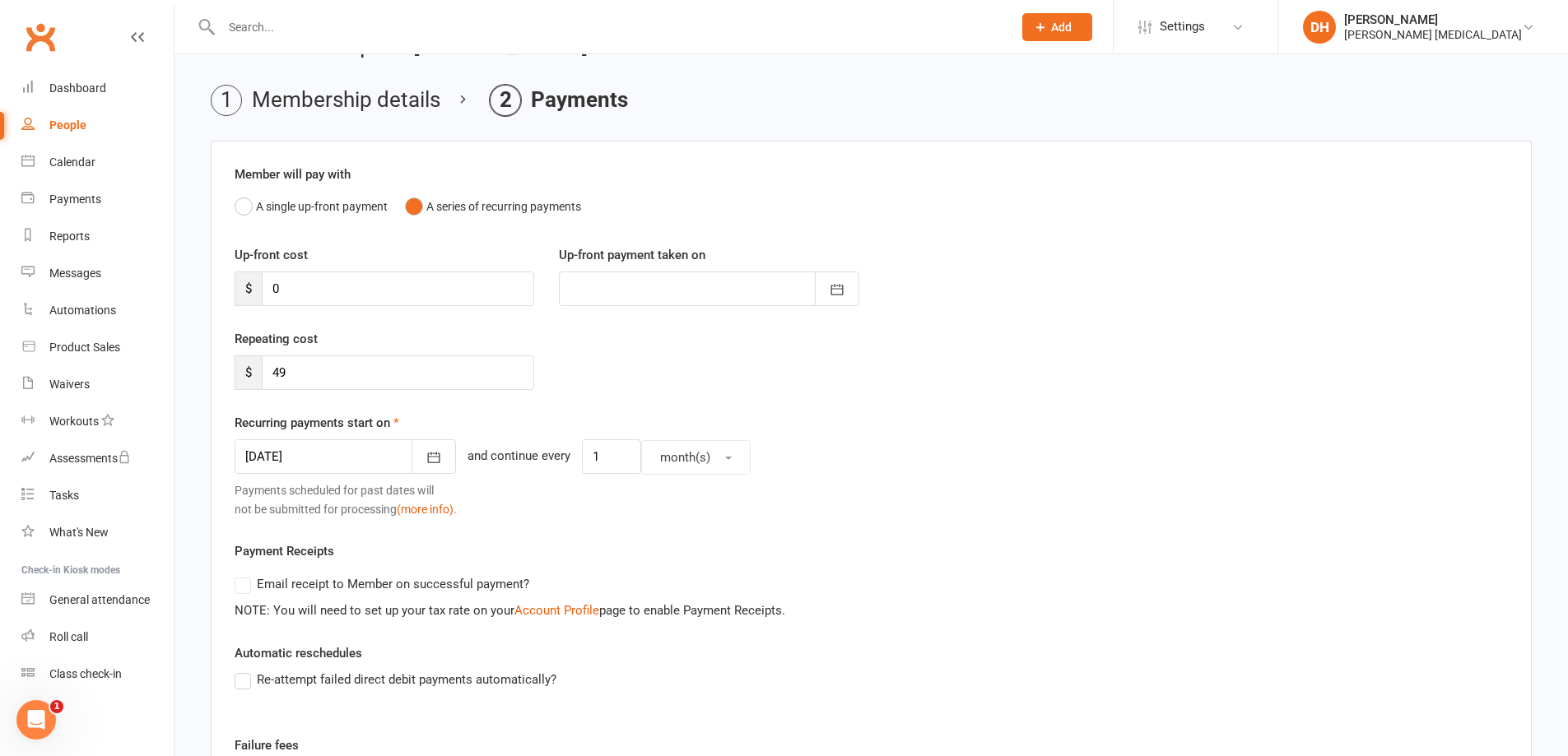
scroll to position [82, 0]
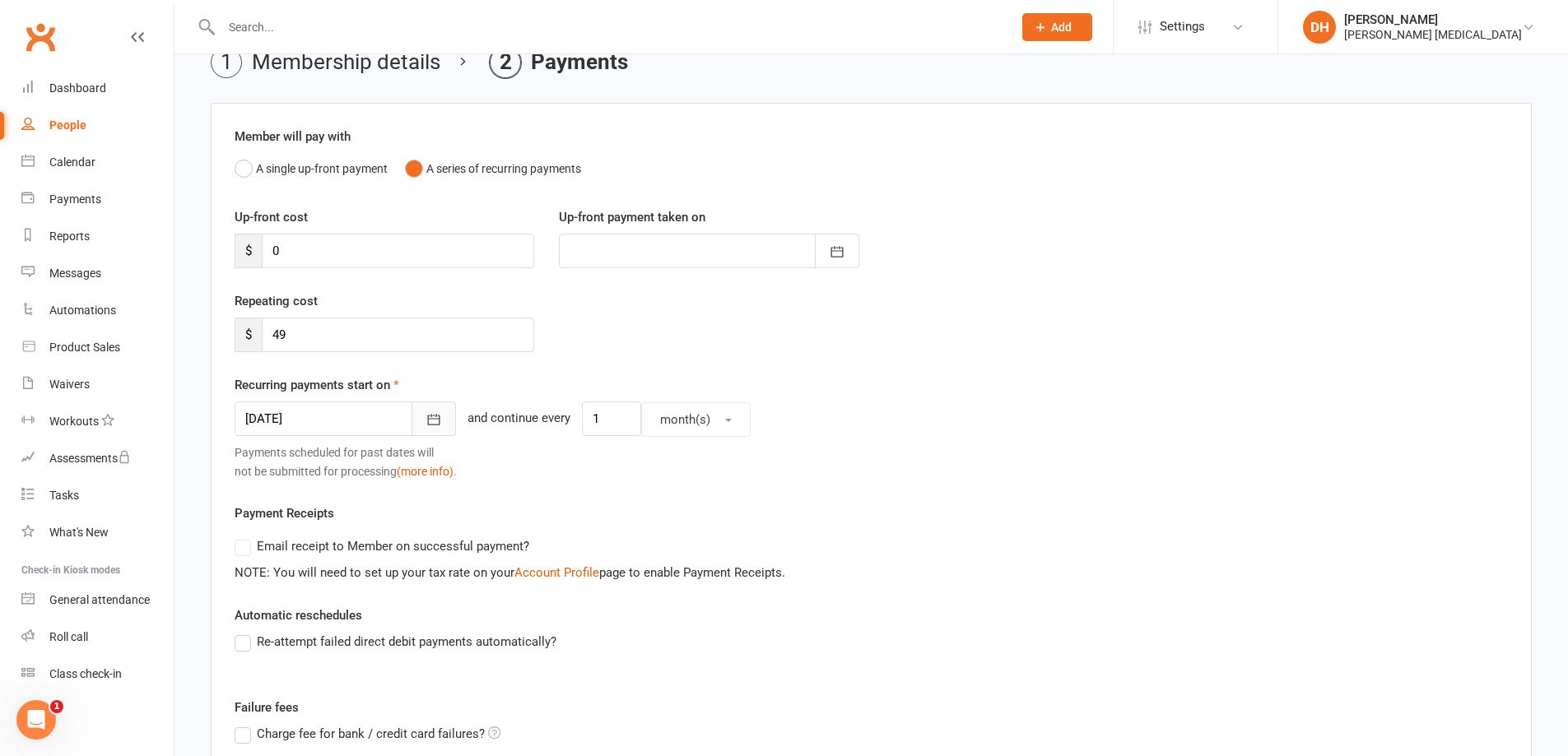
click at [426, 411] on icon "button" at bounding box center [433, 419] width 17 height 17
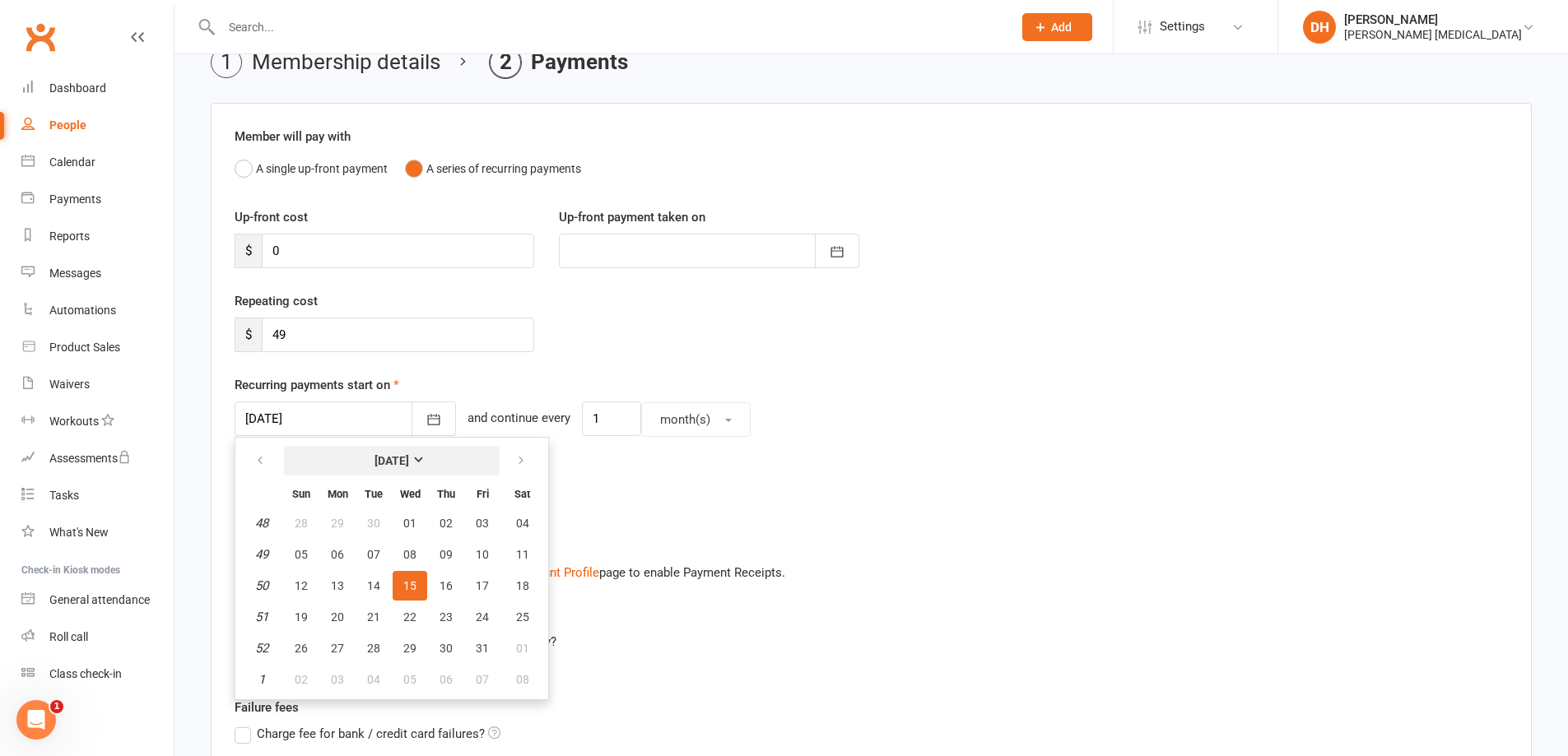
drag, startPoint x: 390, startPoint y: 461, endPoint x: 491, endPoint y: 460, distance: 101.0
click at [392, 460] on strong "[DATE]" at bounding box center [391, 460] width 34 height 13
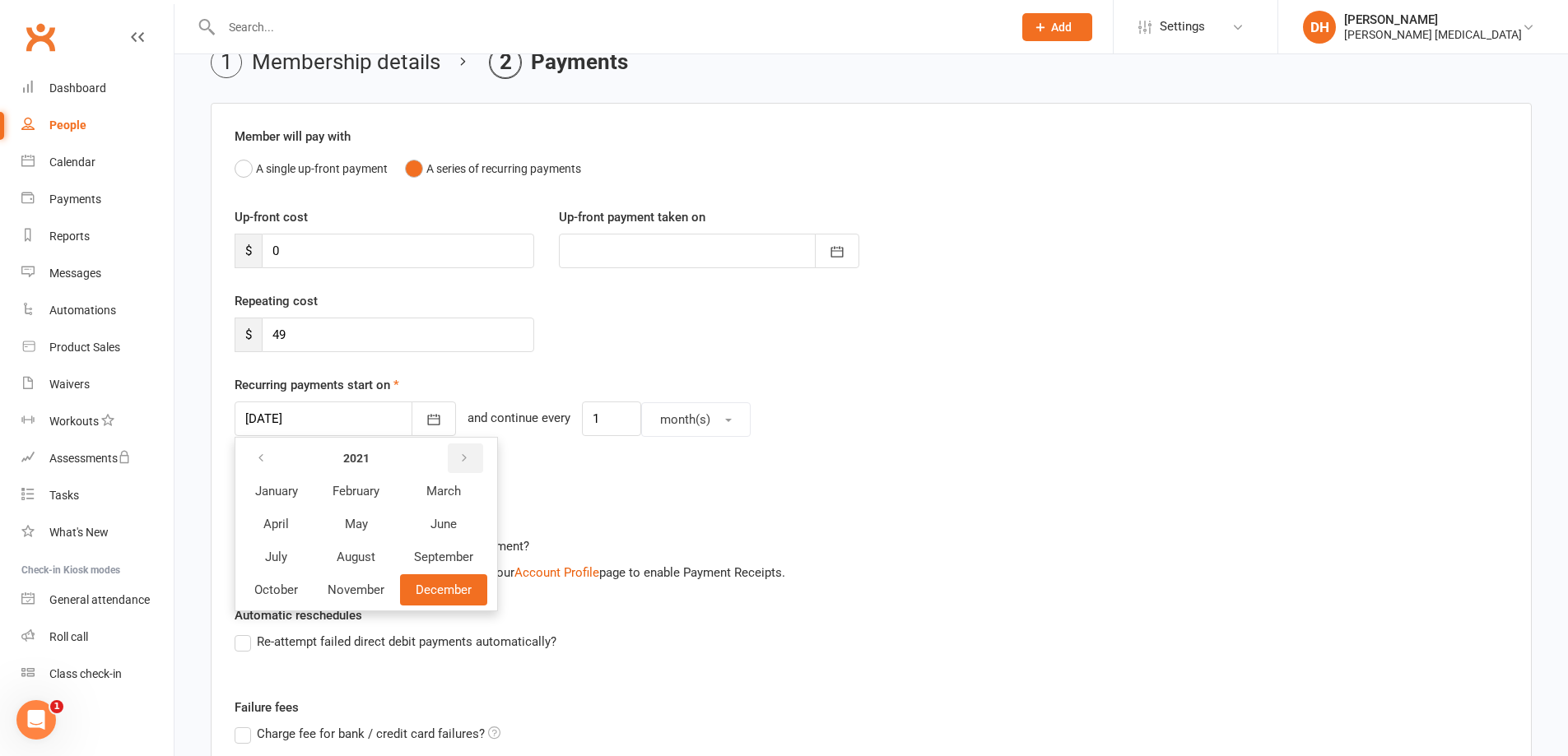
click at [460, 458] on icon "button" at bounding box center [464, 458] width 11 height 13
click at [370, 562] on span "August" at bounding box center [356, 557] width 39 height 15
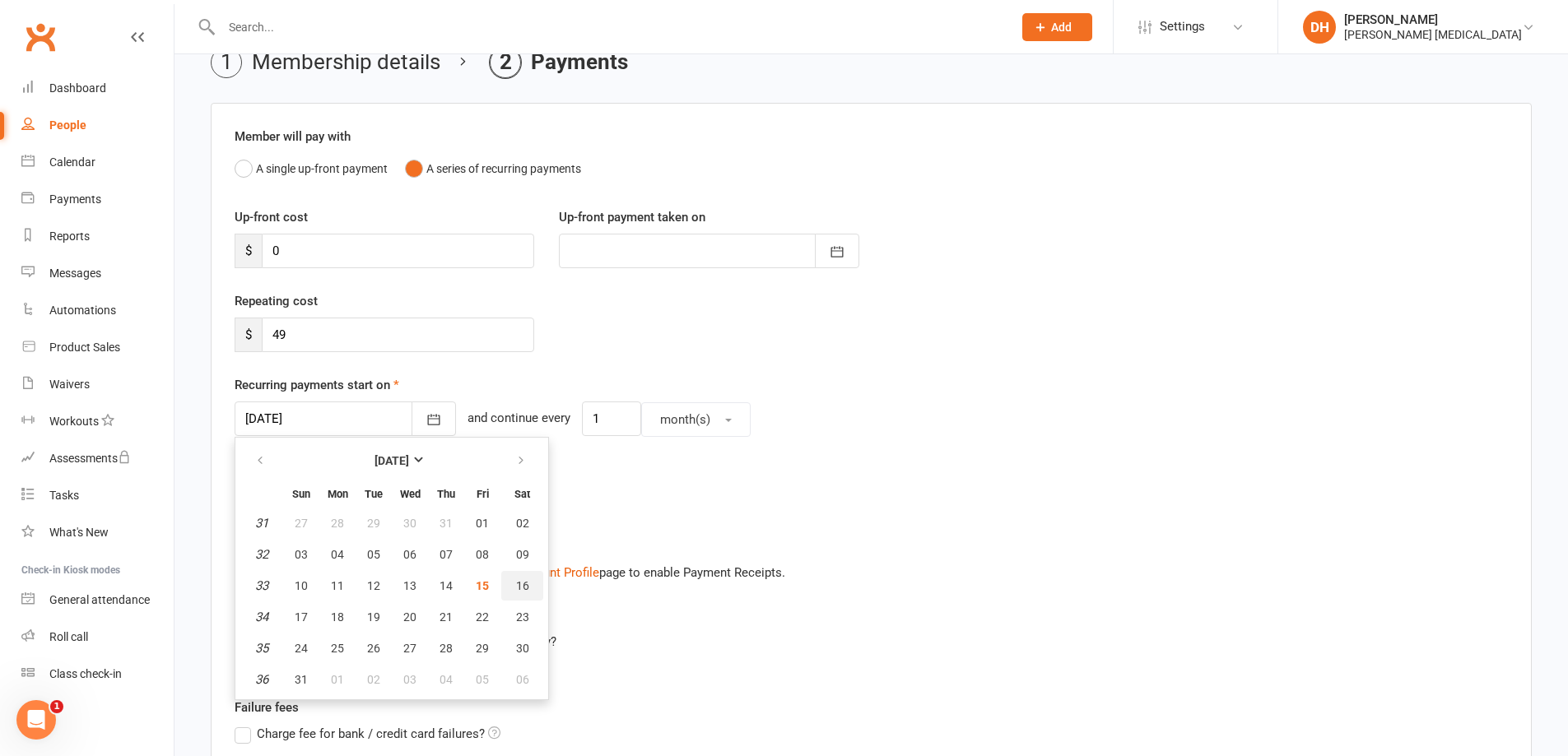
click at [518, 586] on span "16" at bounding box center [522, 585] width 13 height 13
type input "[DATE]"
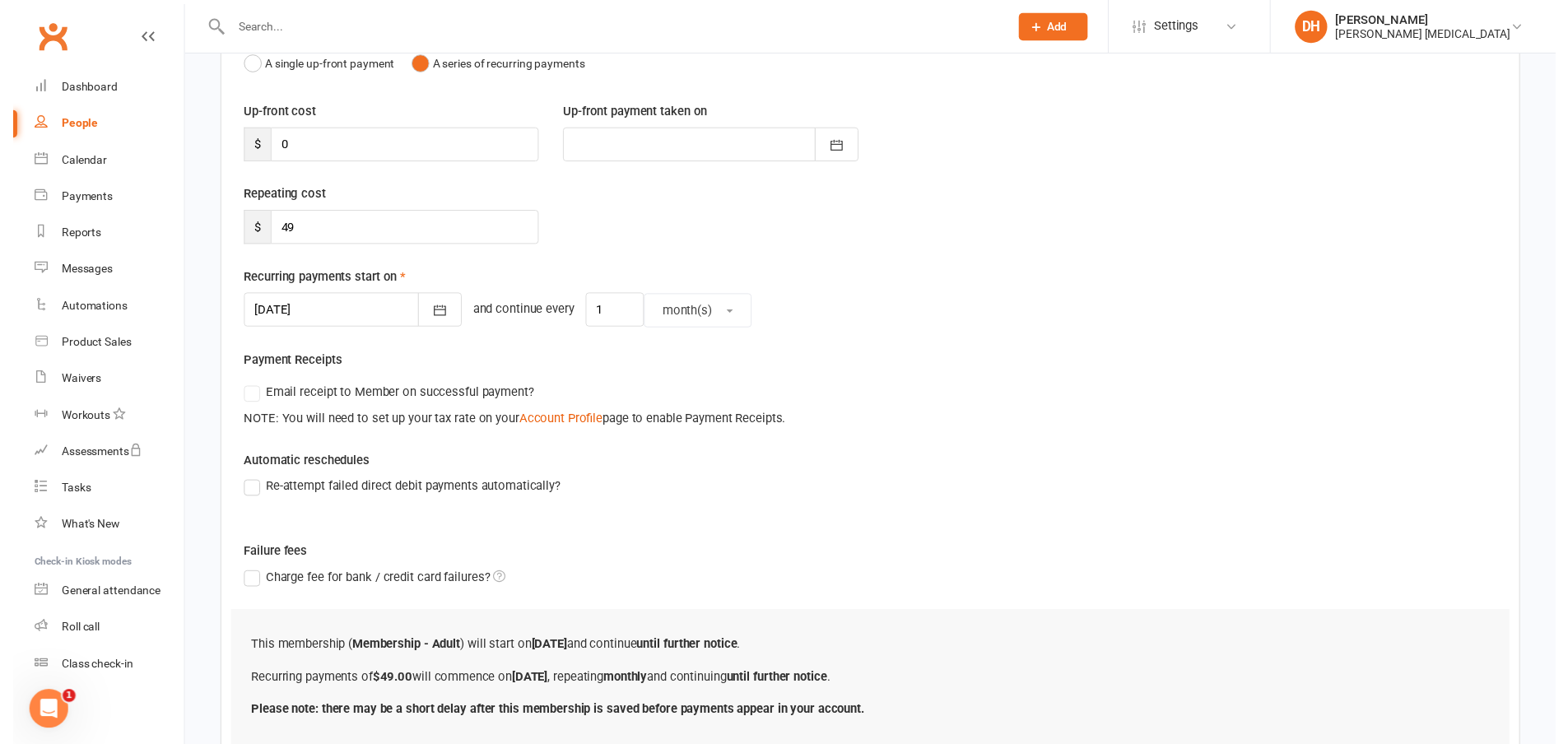
scroll to position [309, 0]
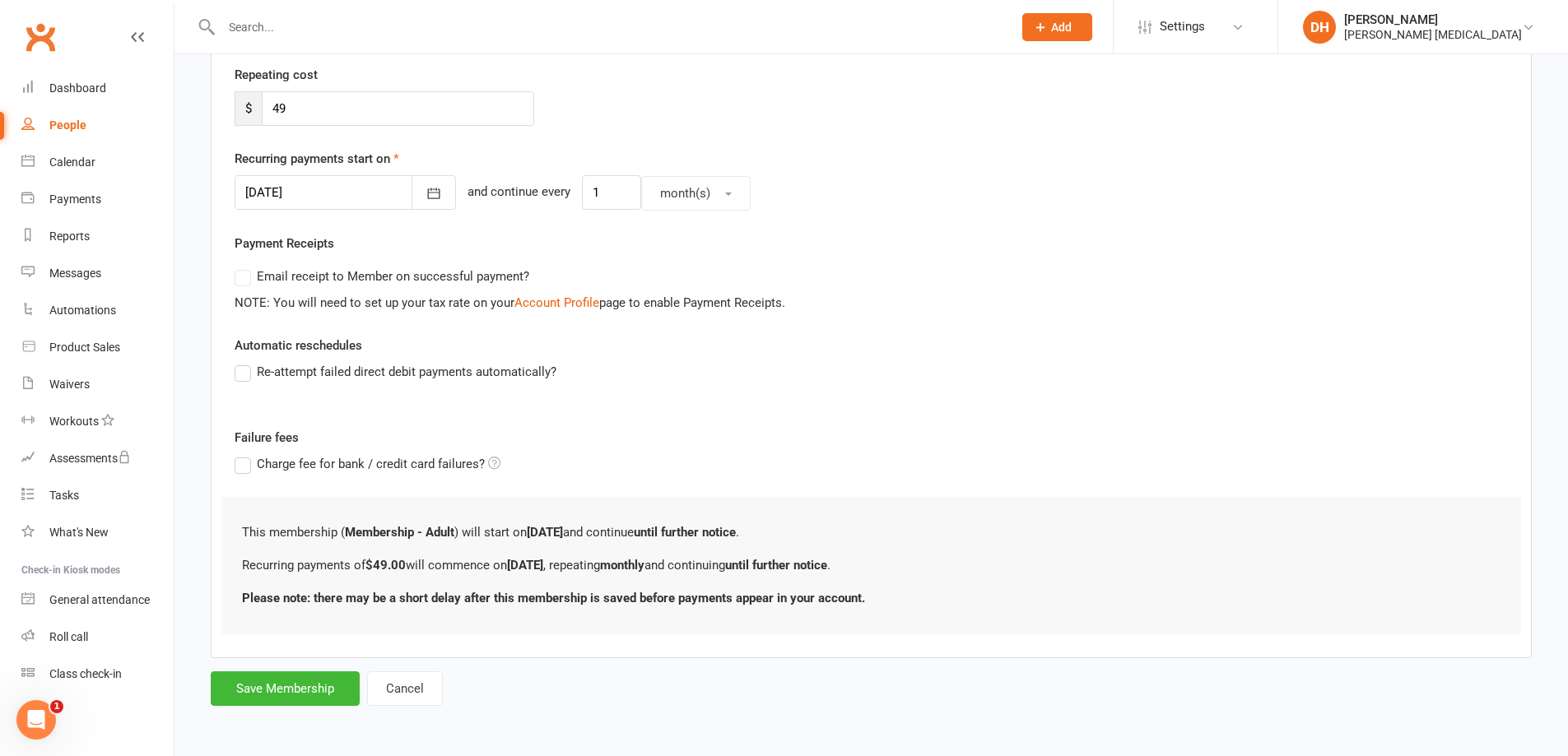
click at [297, 712] on div "Add Membership for [PERSON_NAME] Membership details Payments Member will pay wi…" at bounding box center [871, 239] width 1393 height 987
click at [307, 696] on button "Save Membership" at bounding box center [285, 688] width 149 height 34
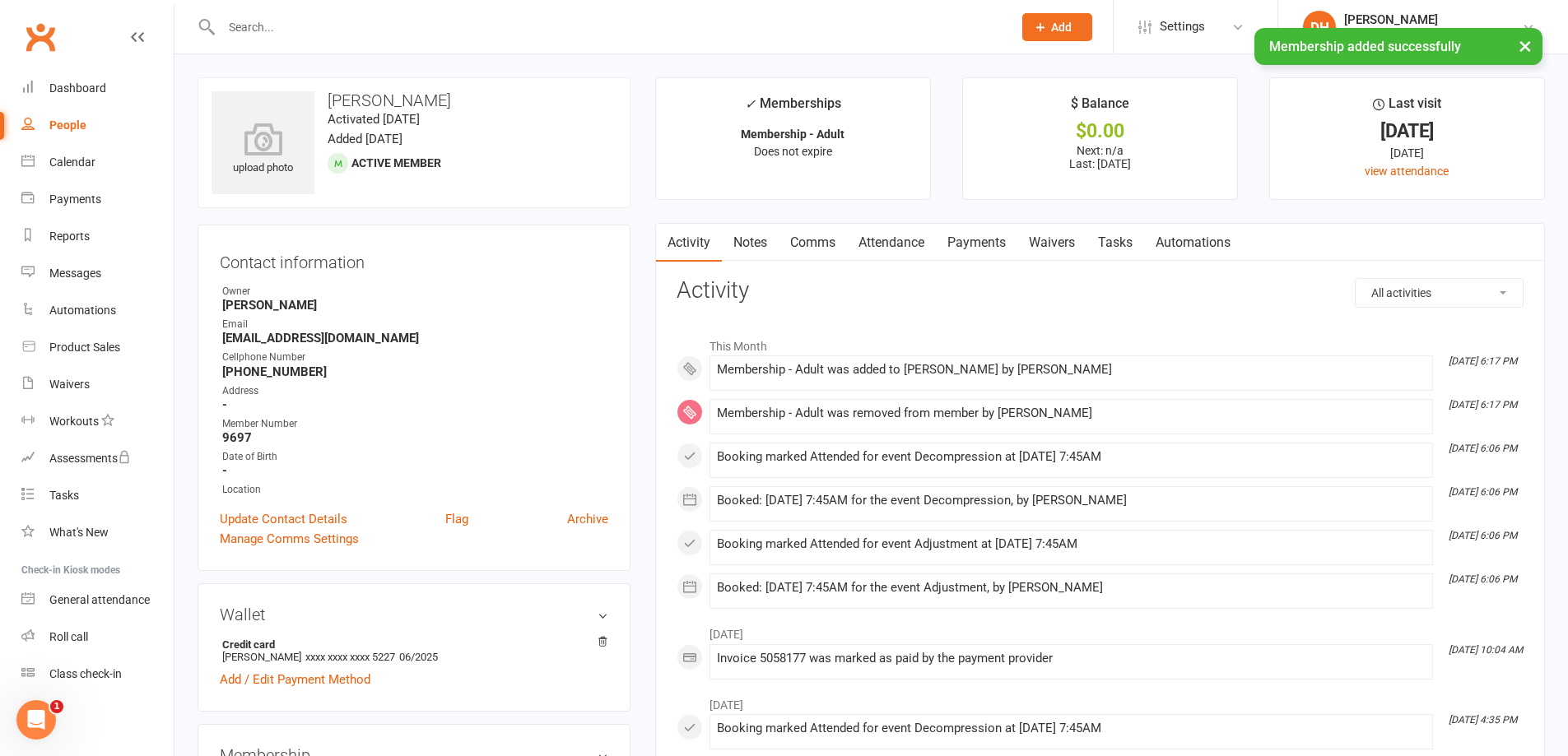
click at [885, 239] on link "Attendance" at bounding box center [891, 242] width 89 height 38
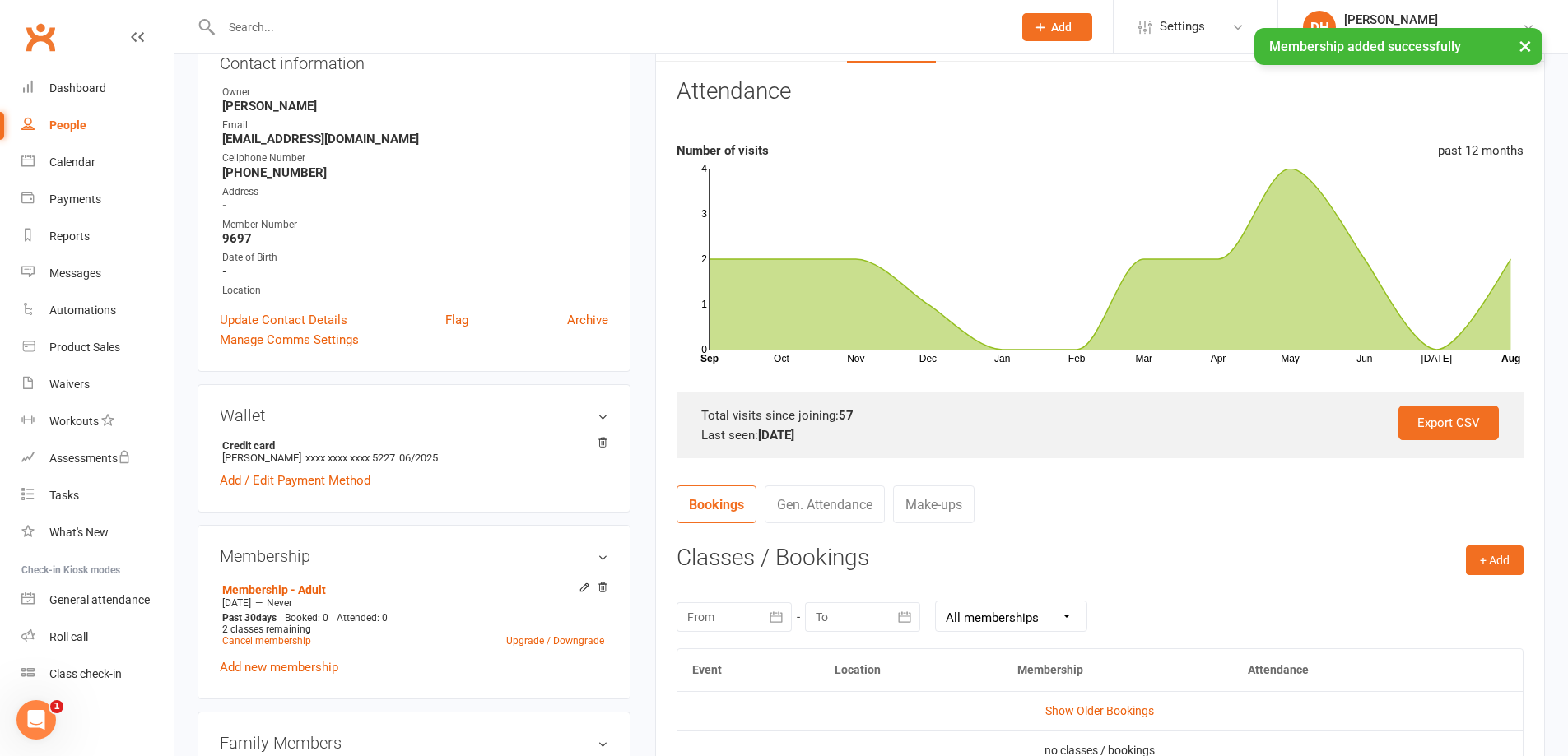
scroll to position [246, 0]
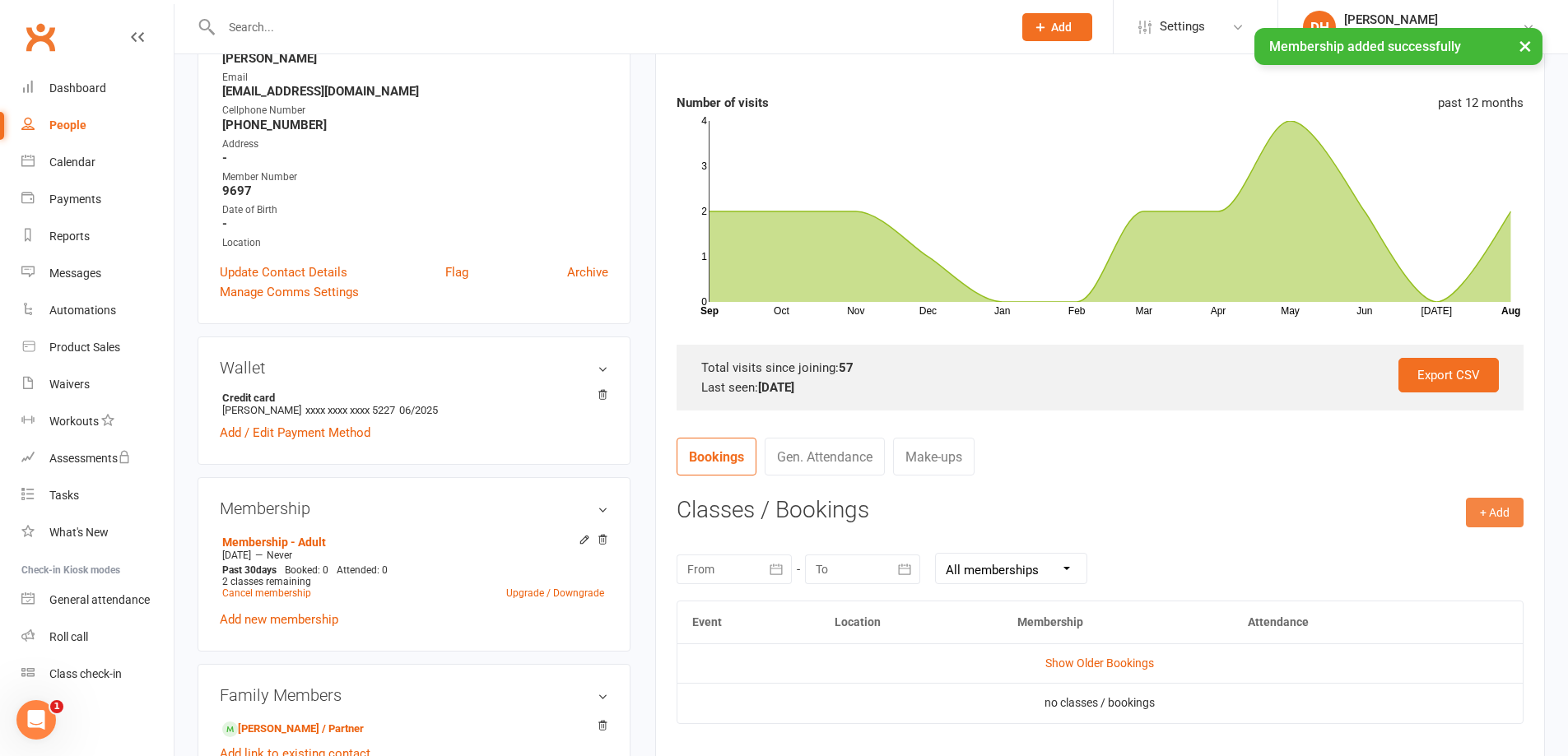
click at [1473, 502] on button "+ Add" at bounding box center [1495, 513] width 58 height 30
click at [1445, 544] on link "Book Event" at bounding box center [1442, 550] width 163 height 33
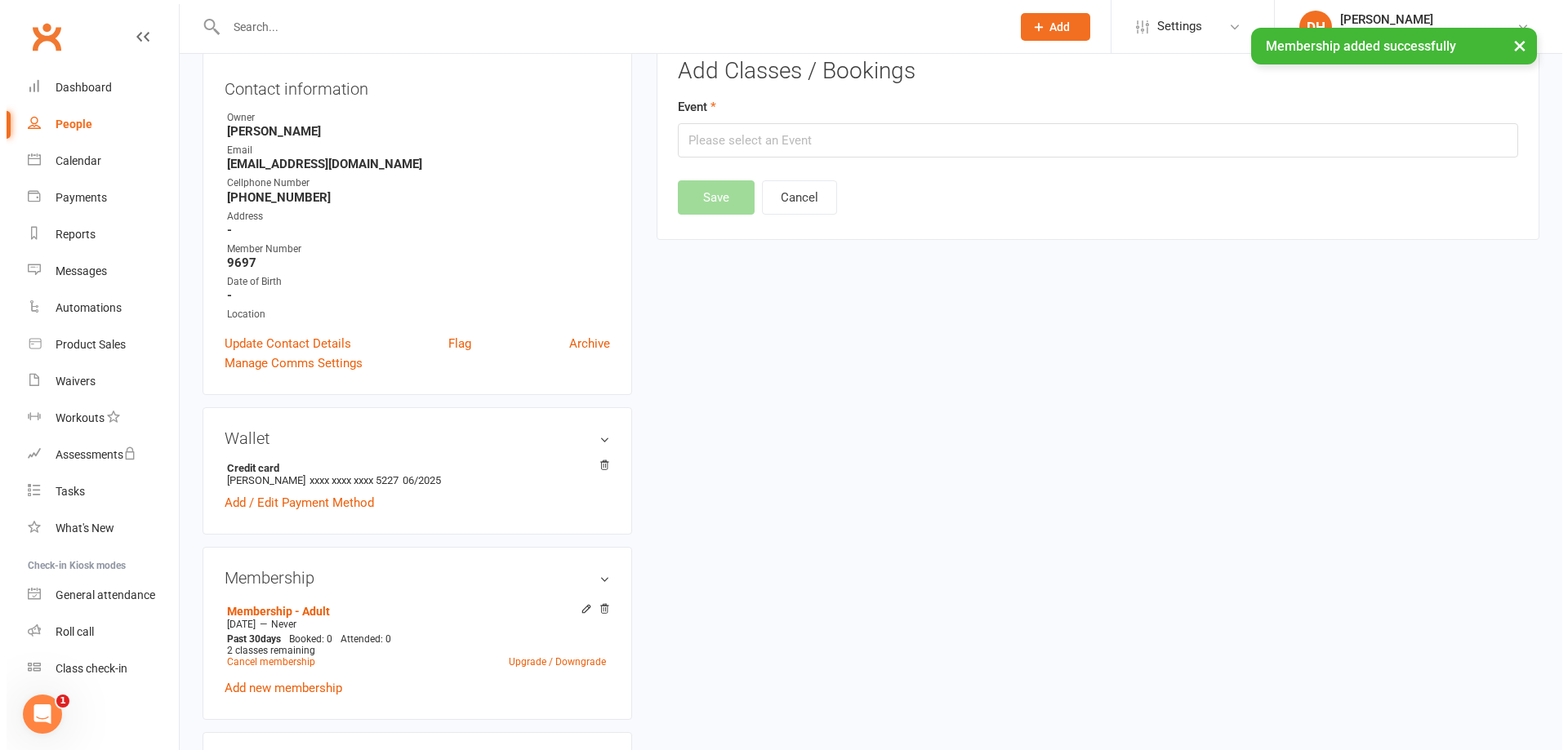
scroll to position [139, 0]
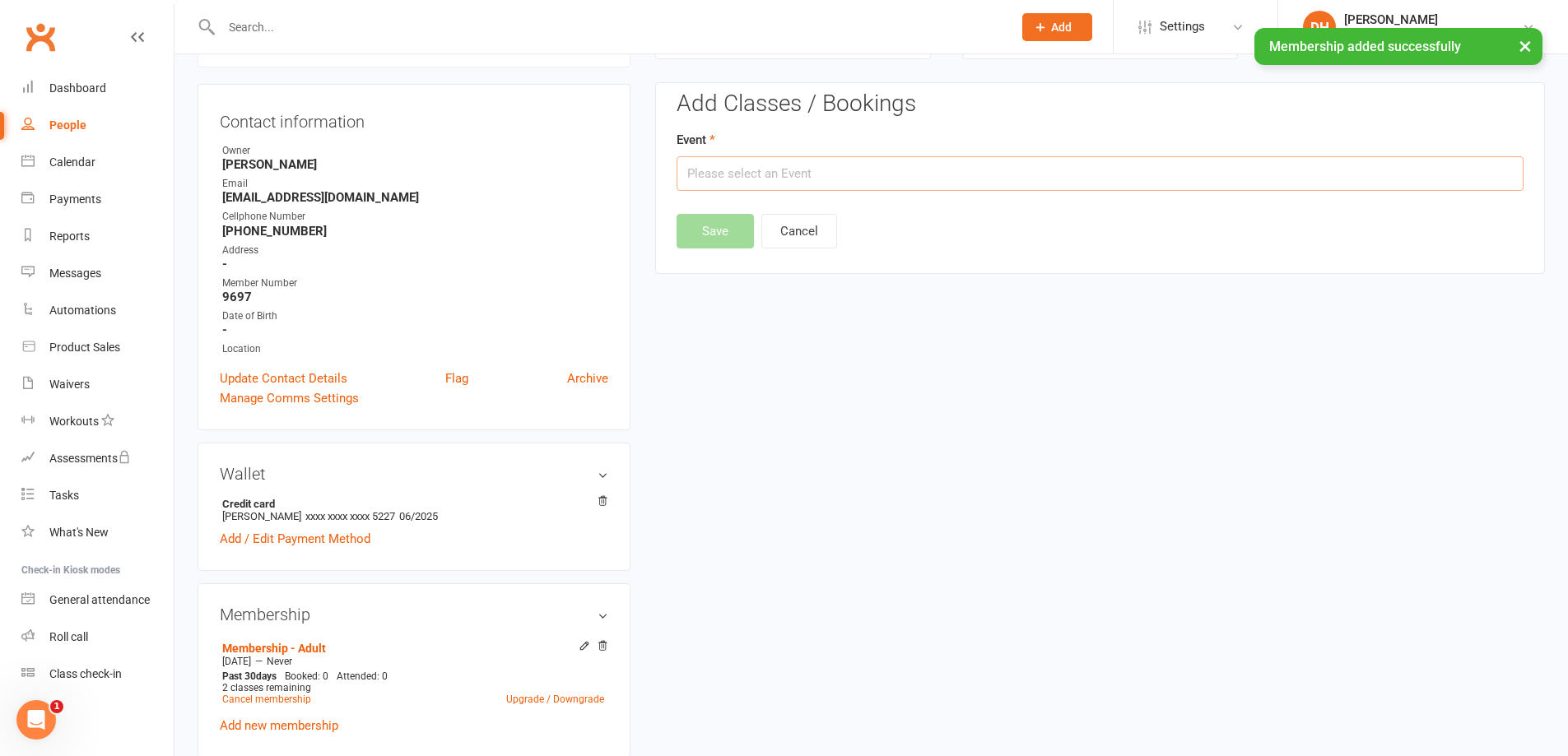
click at [765, 181] on input "text" at bounding box center [1099, 173] width 847 height 34
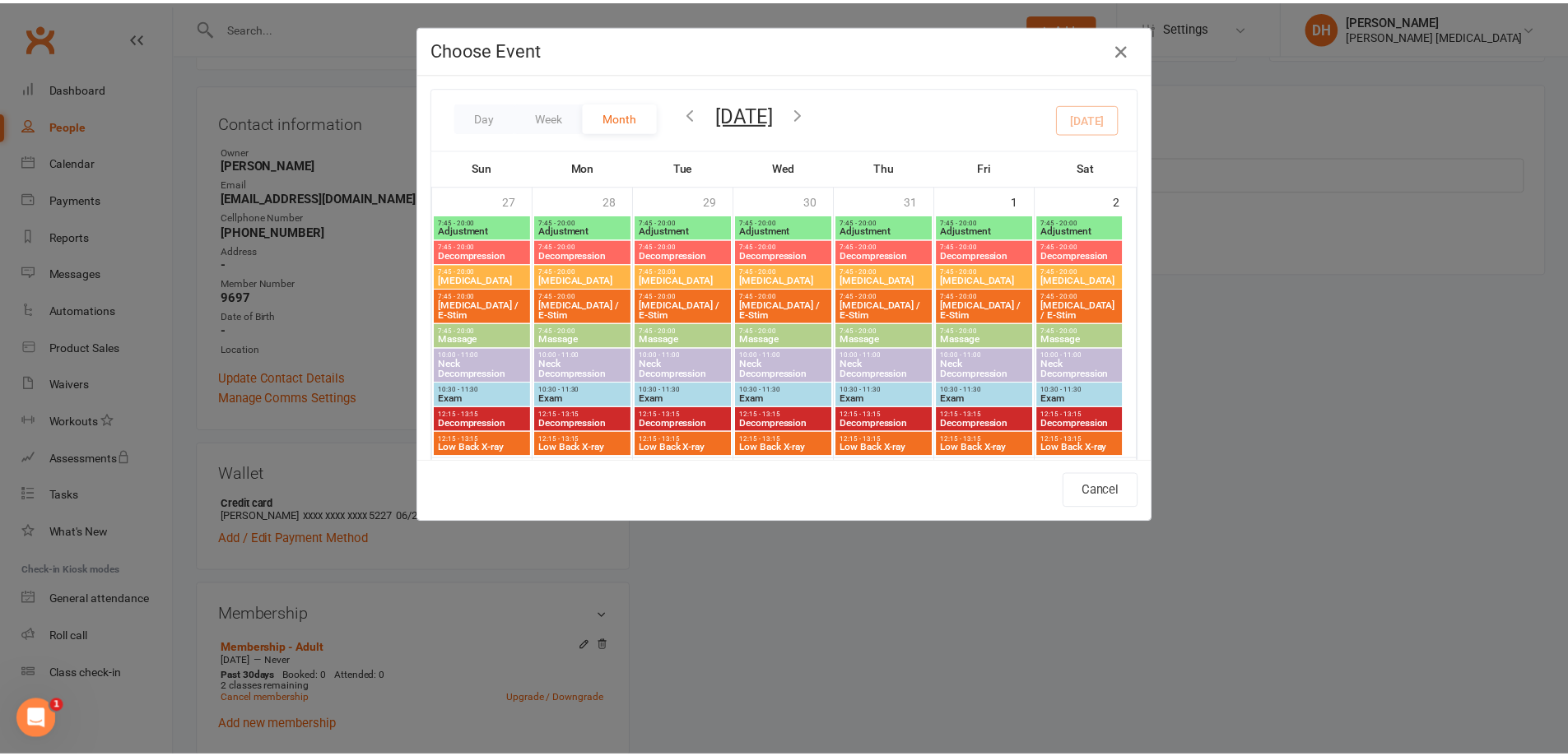
scroll to position [329, 0]
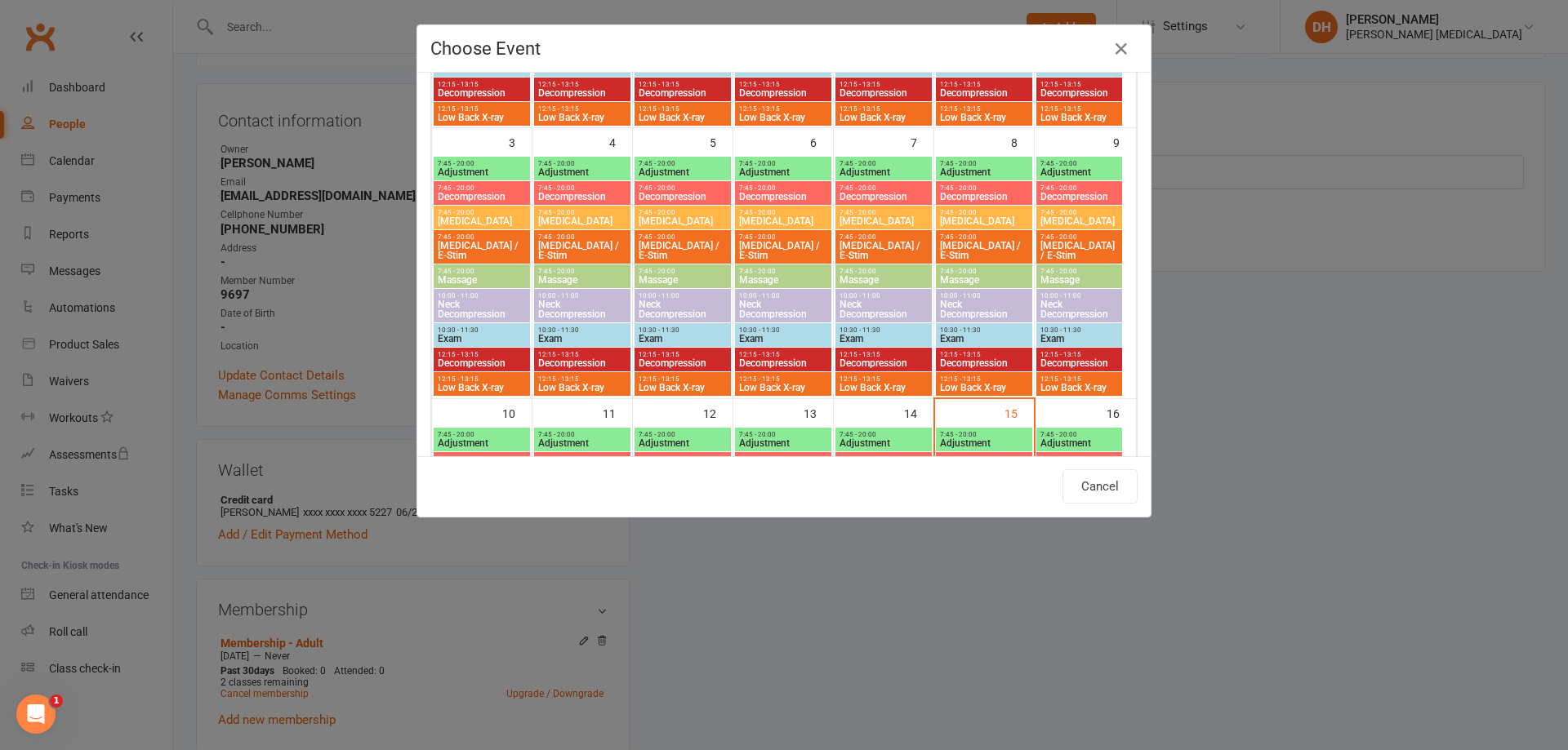
click at [956, 437] on span "7:45 - 20:00" at bounding box center [984, 434] width 90 height 7
type input "Adjustment - [DATE] 7:45:00 AM"
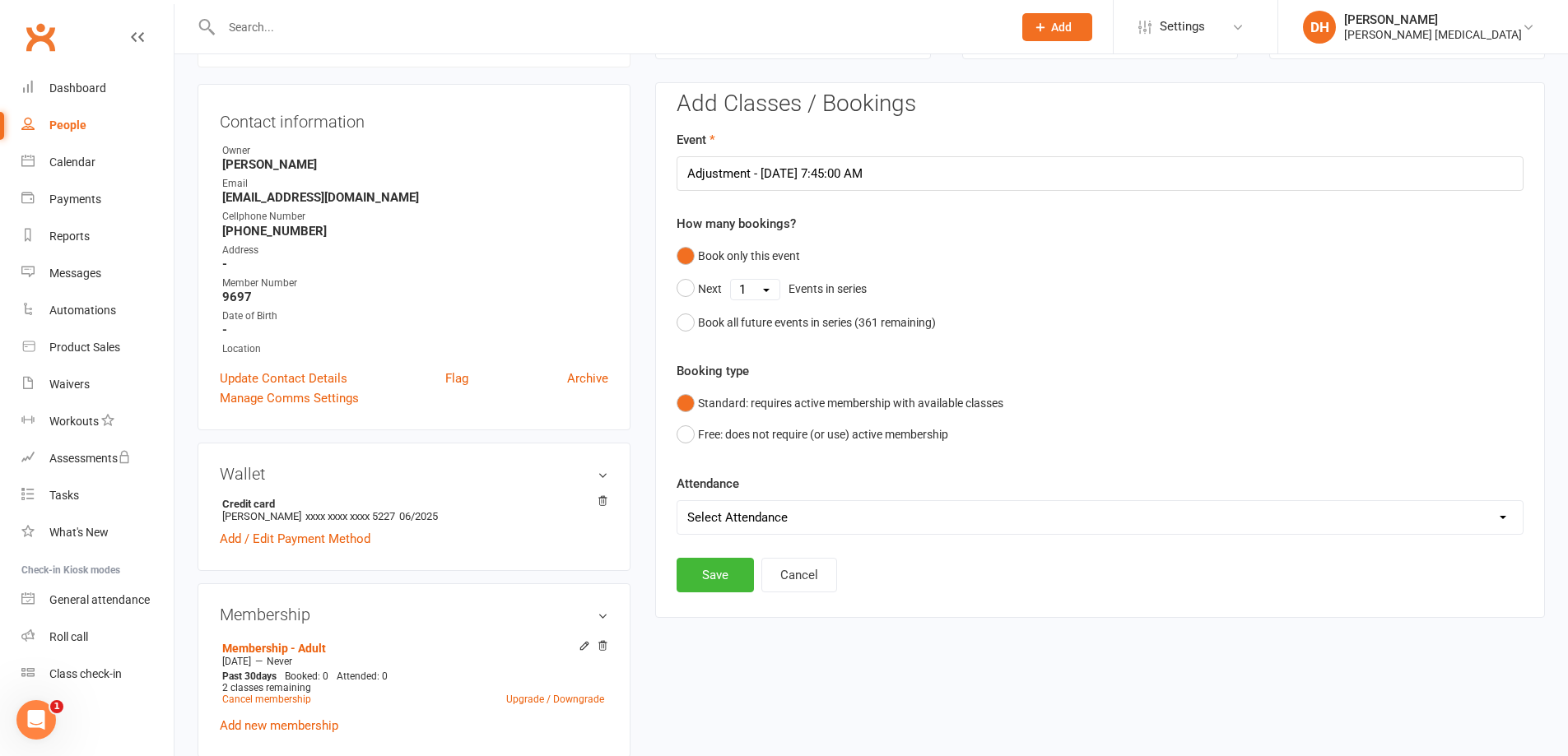
click at [735, 520] on select "Select Attendance Attended Absent" at bounding box center [1100, 517] width 846 height 33
select select "0"
click at [677, 501] on select "Select Attendance Attended Absent" at bounding box center [1100, 517] width 846 height 33
click at [720, 575] on button "Save" at bounding box center [715, 574] width 77 height 34
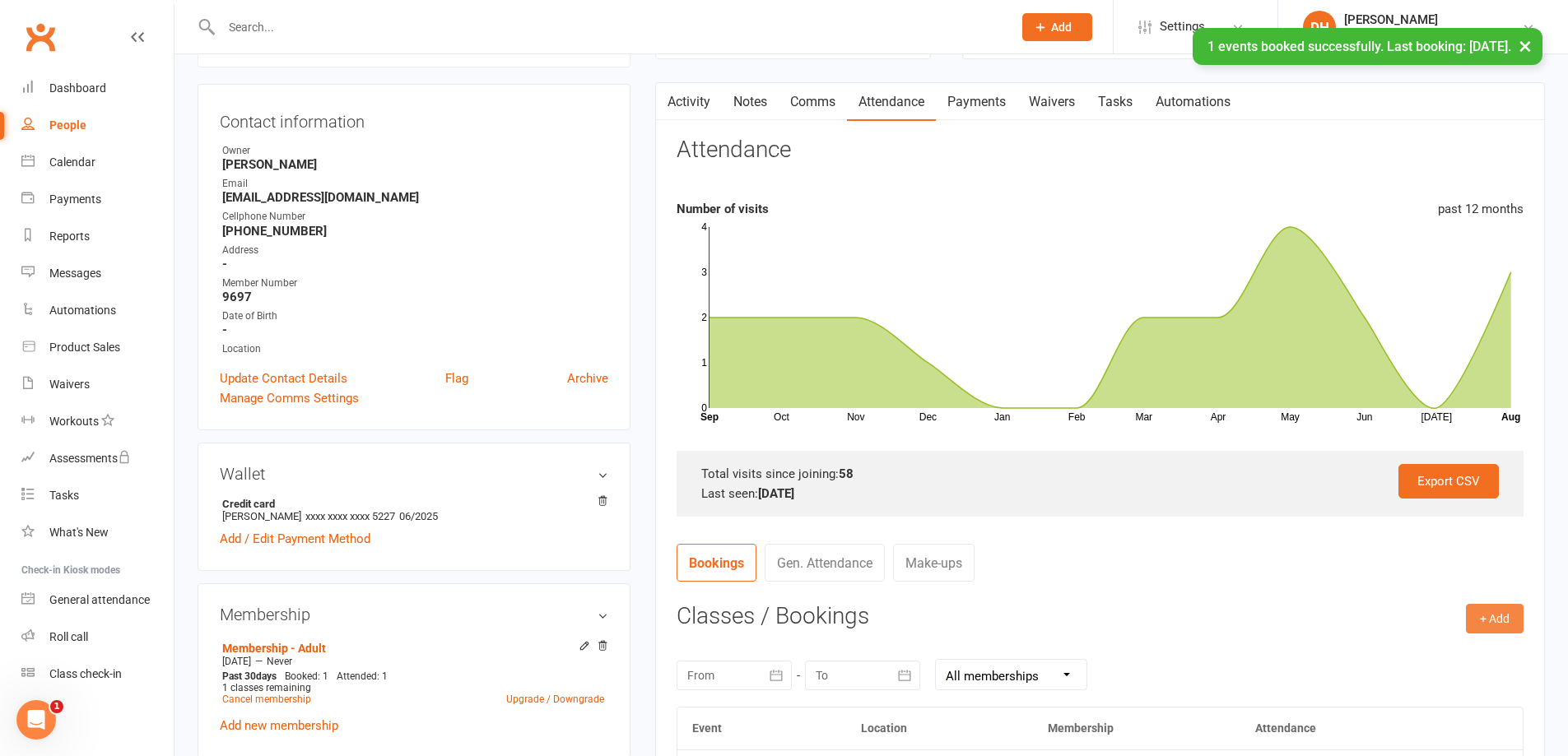
click at [1496, 622] on button "+ Add" at bounding box center [1495, 619] width 58 height 30
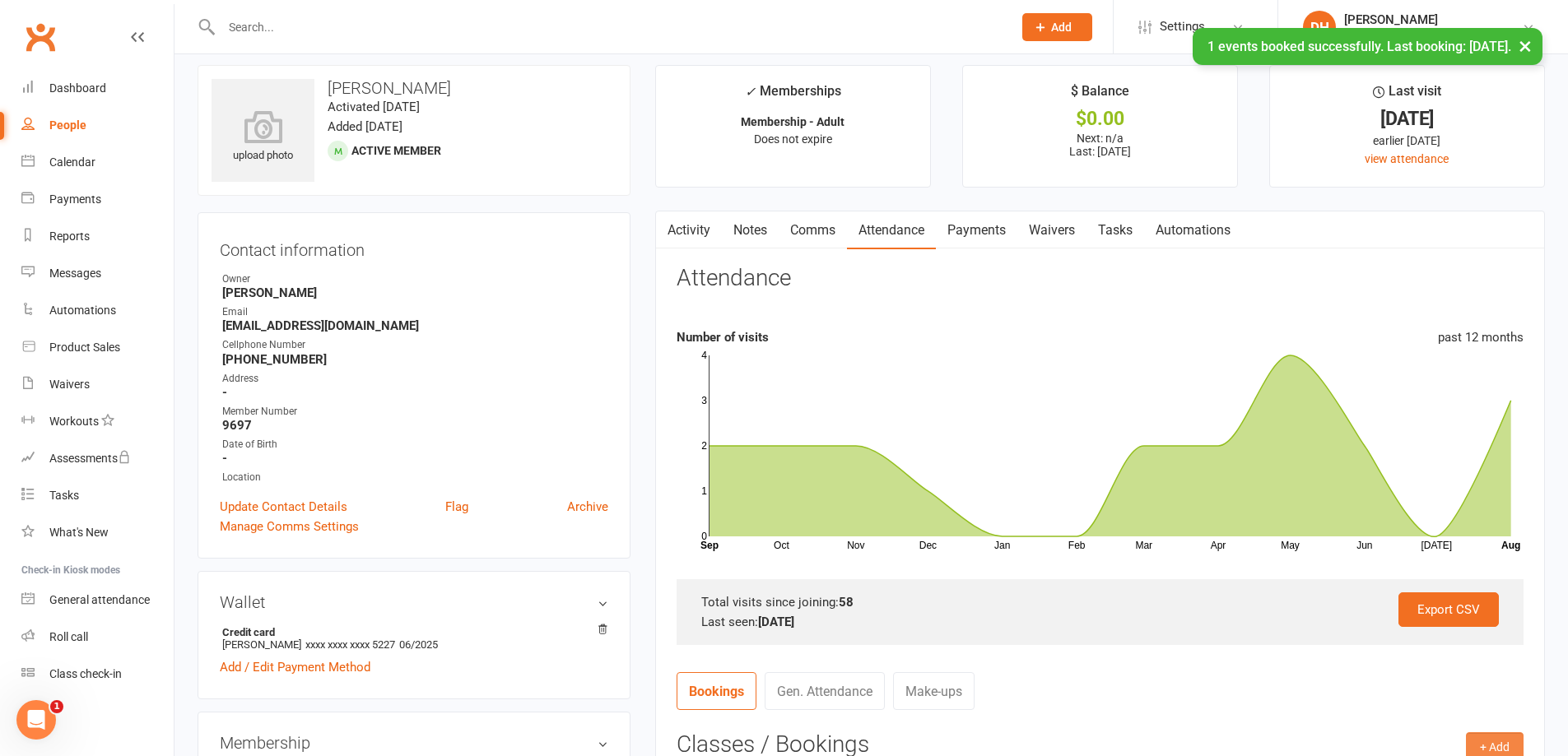
scroll to position [0, 0]
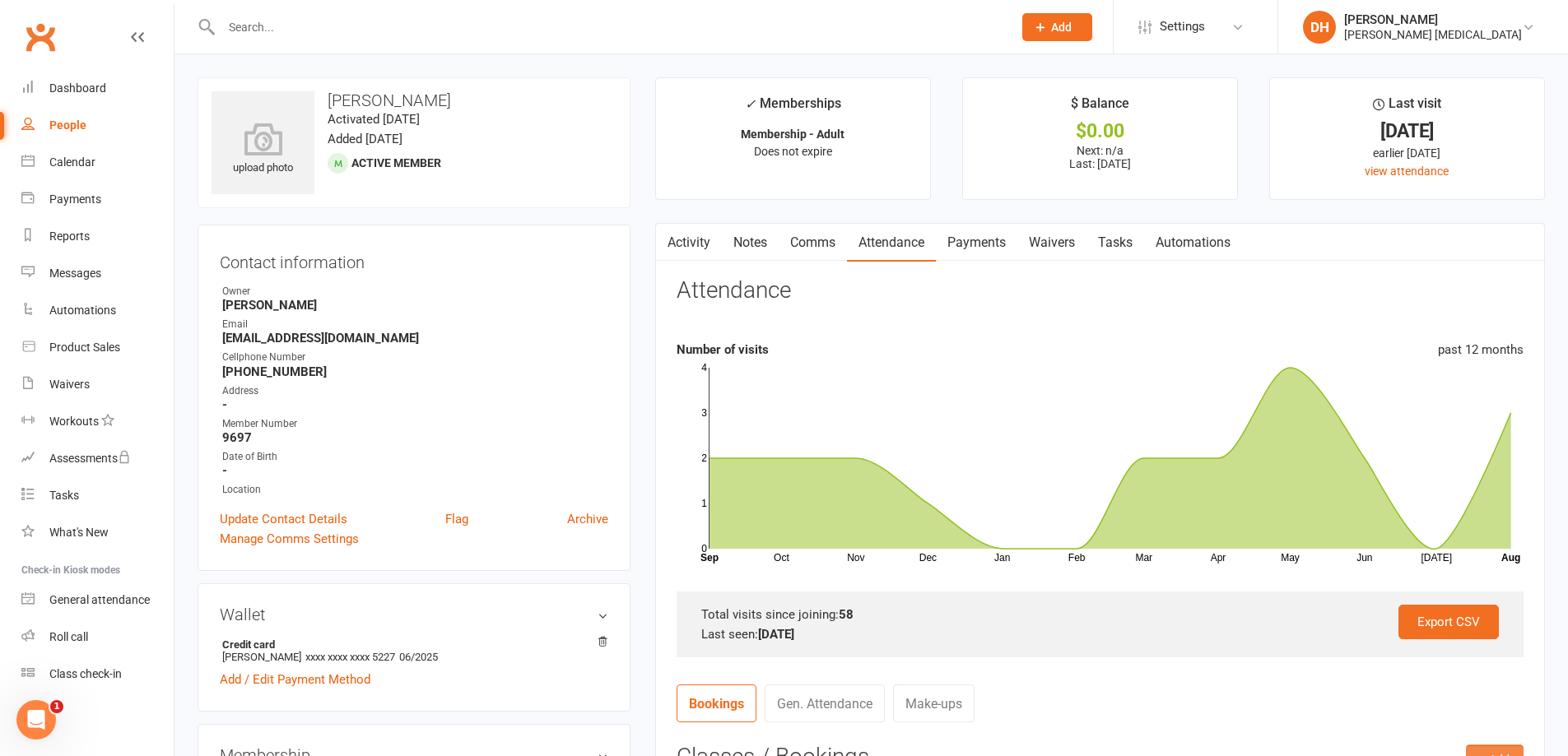
click at [703, 245] on link "Activity" at bounding box center [689, 242] width 66 height 38
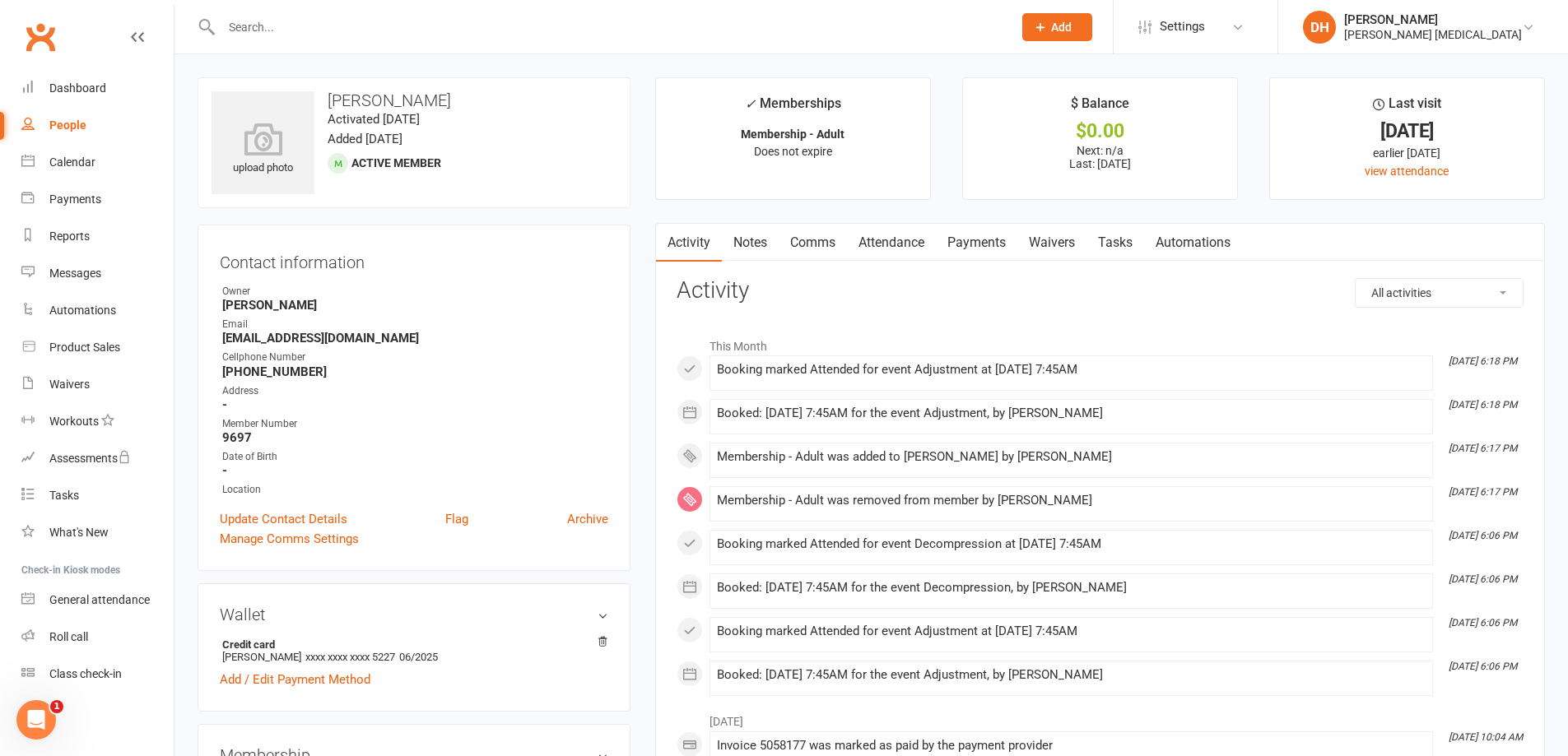
click at [913, 245] on link "Attendance" at bounding box center [891, 242] width 89 height 38
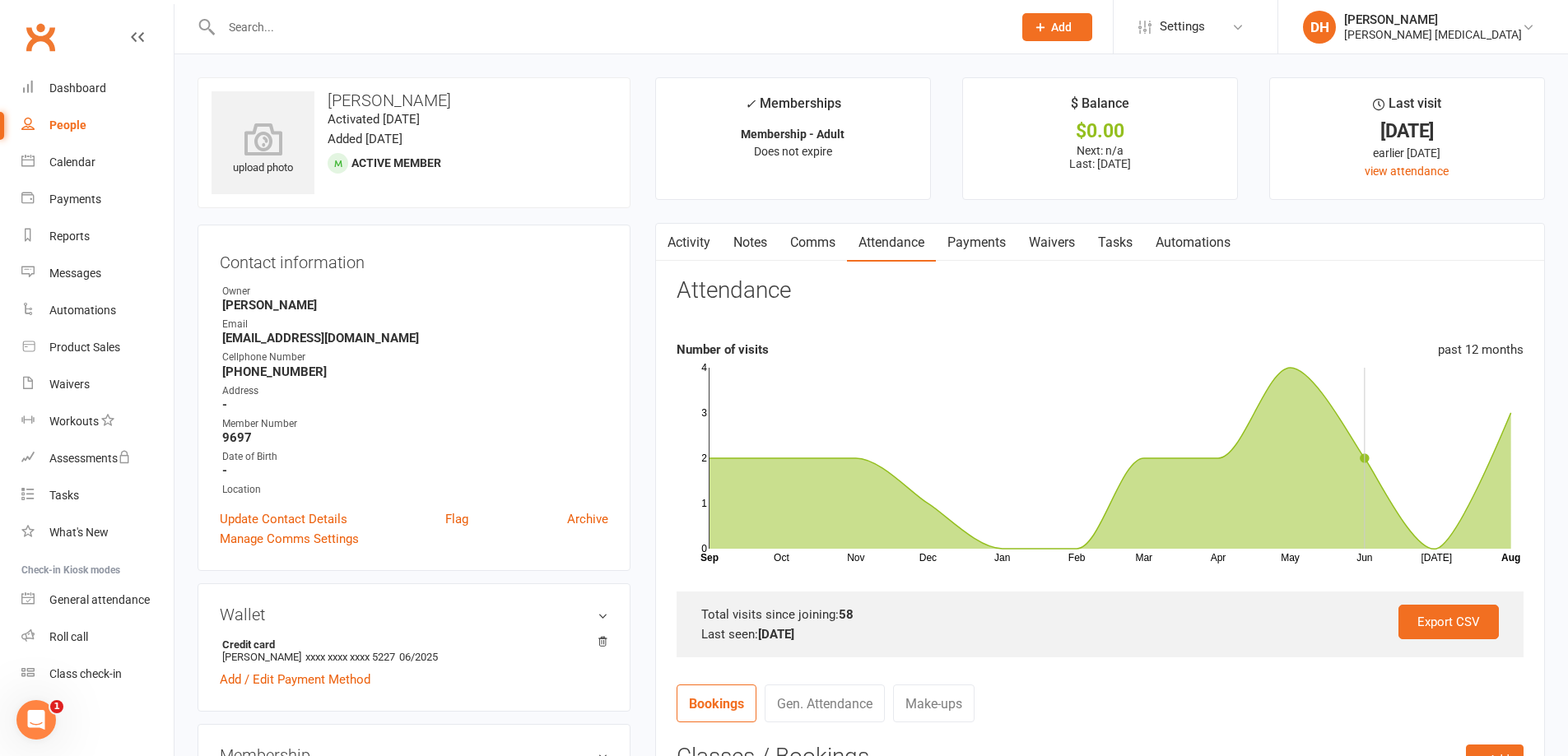
scroll to position [165, 0]
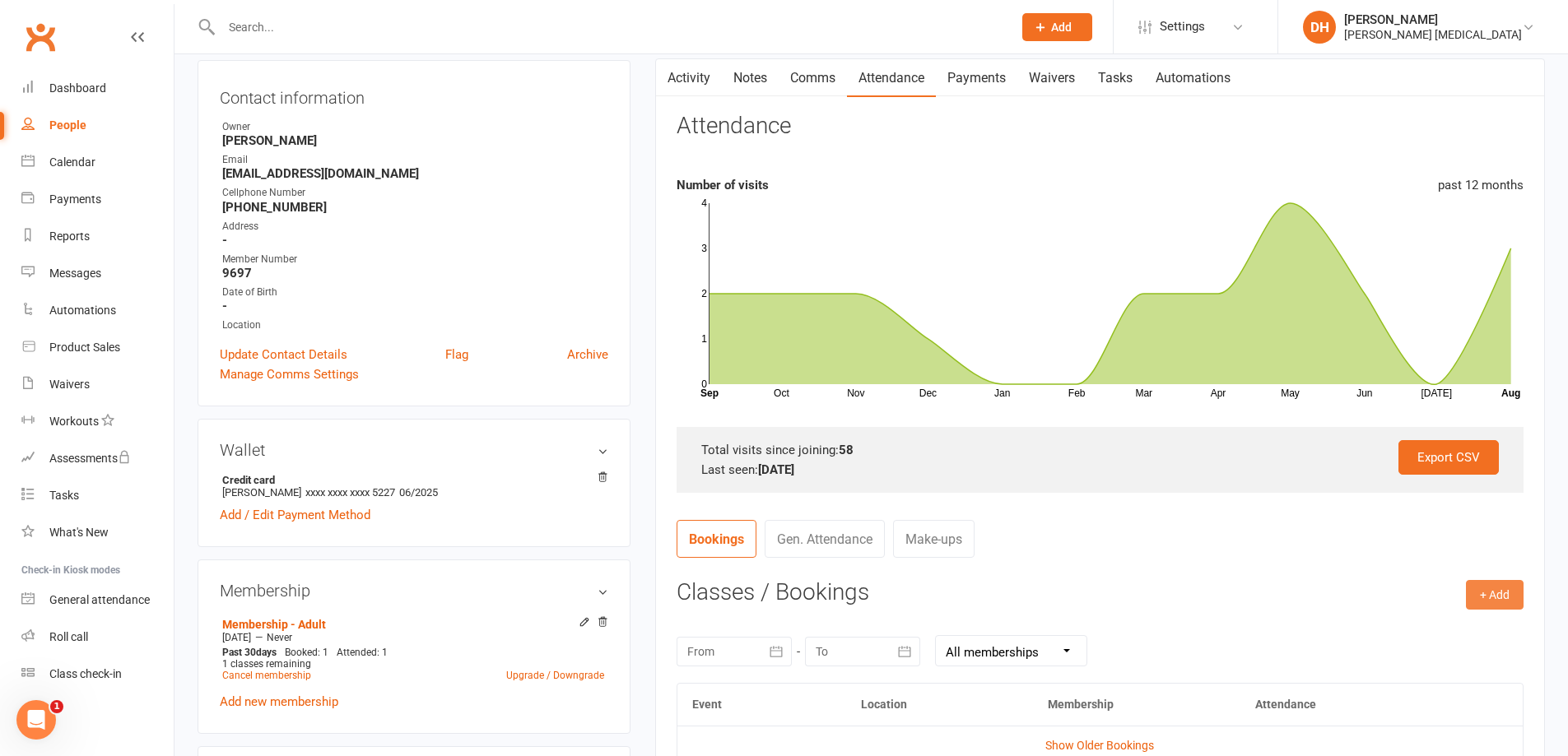
click at [1486, 583] on button "+ Add" at bounding box center [1495, 595] width 58 height 30
click at [1447, 619] on link "Book Event" at bounding box center [1442, 632] width 163 height 33
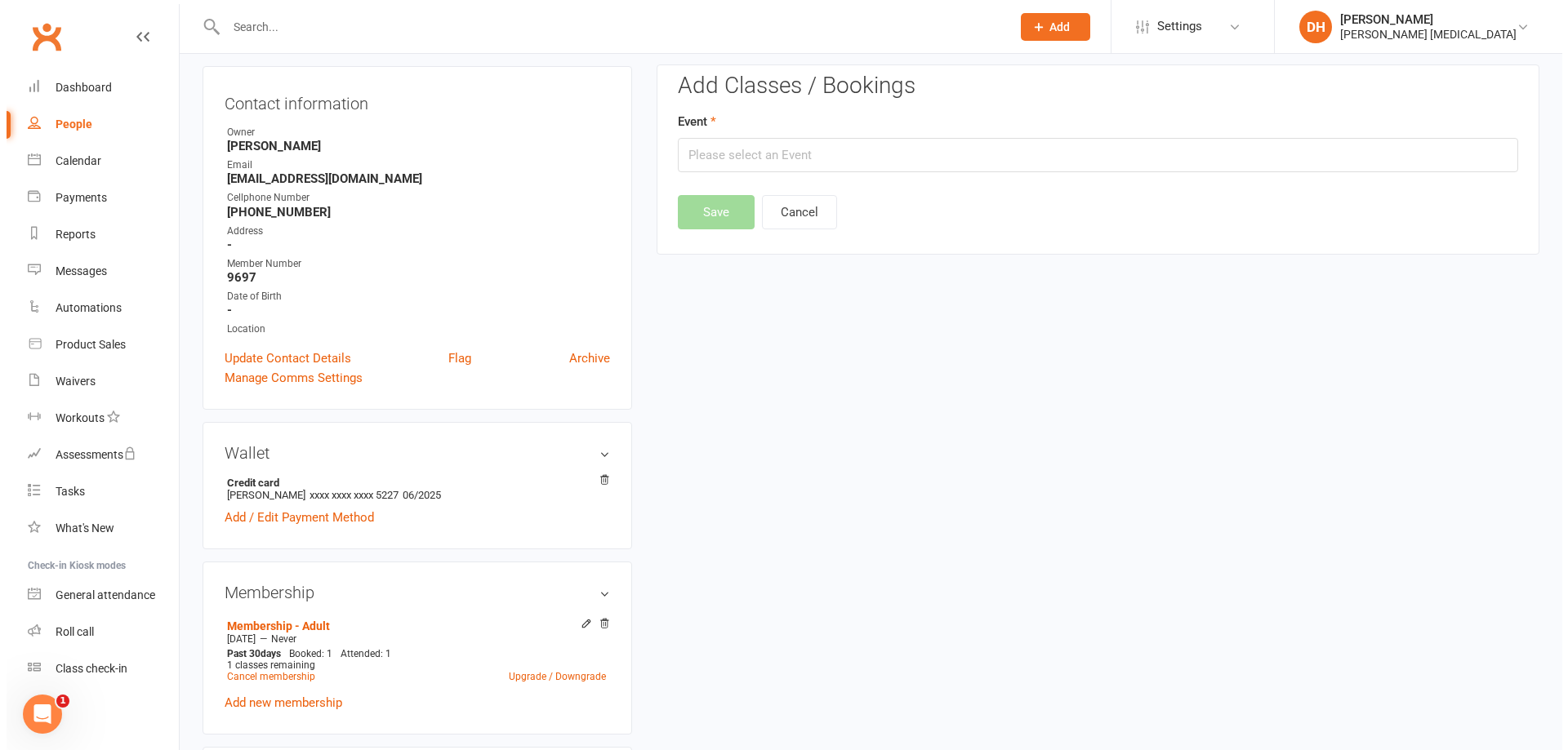
scroll to position [139, 0]
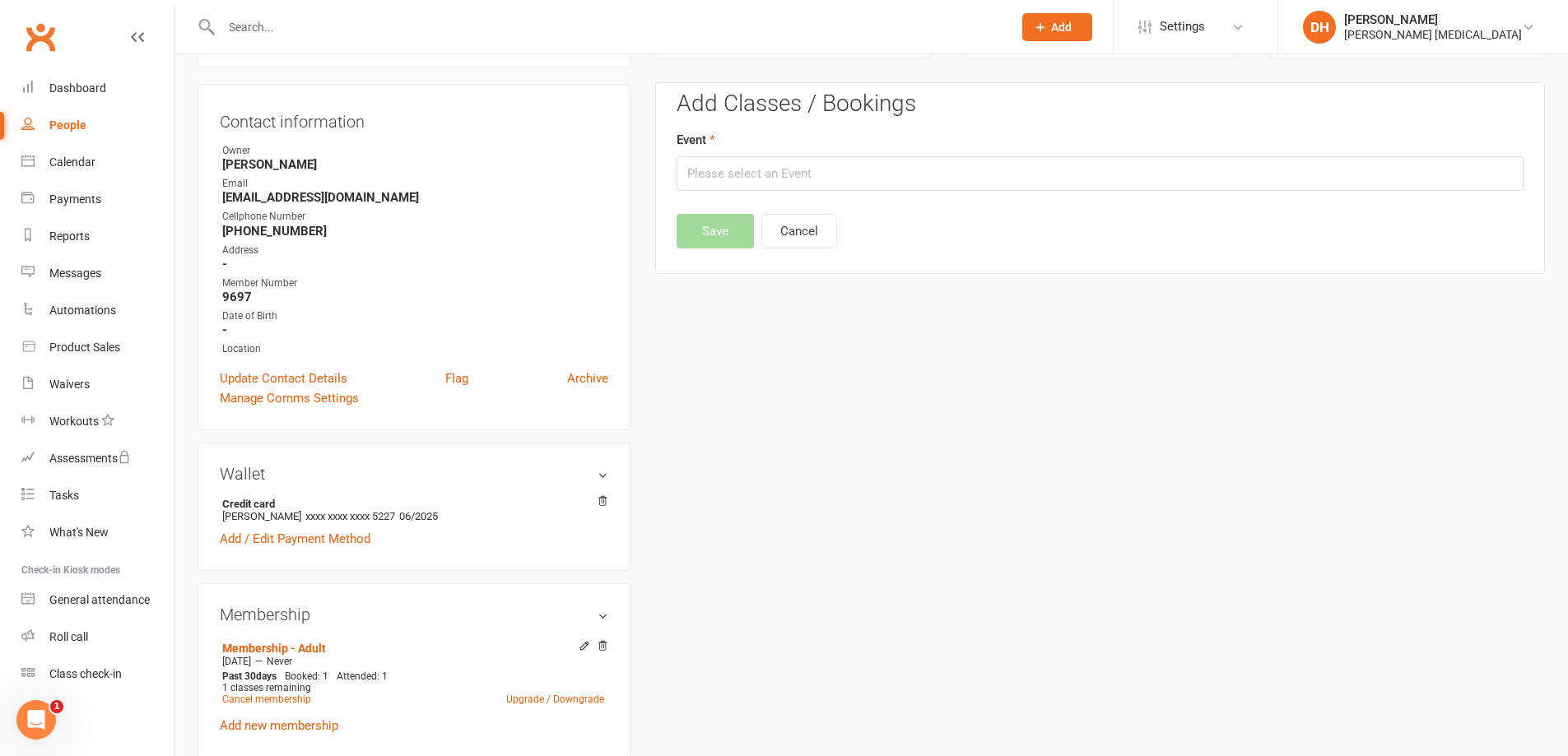
click at [848, 193] on div "Add Classes / Bookings Event Save Cancel" at bounding box center [1099, 169] width 847 height 157
click at [848, 177] on input "text" at bounding box center [1099, 173] width 847 height 34
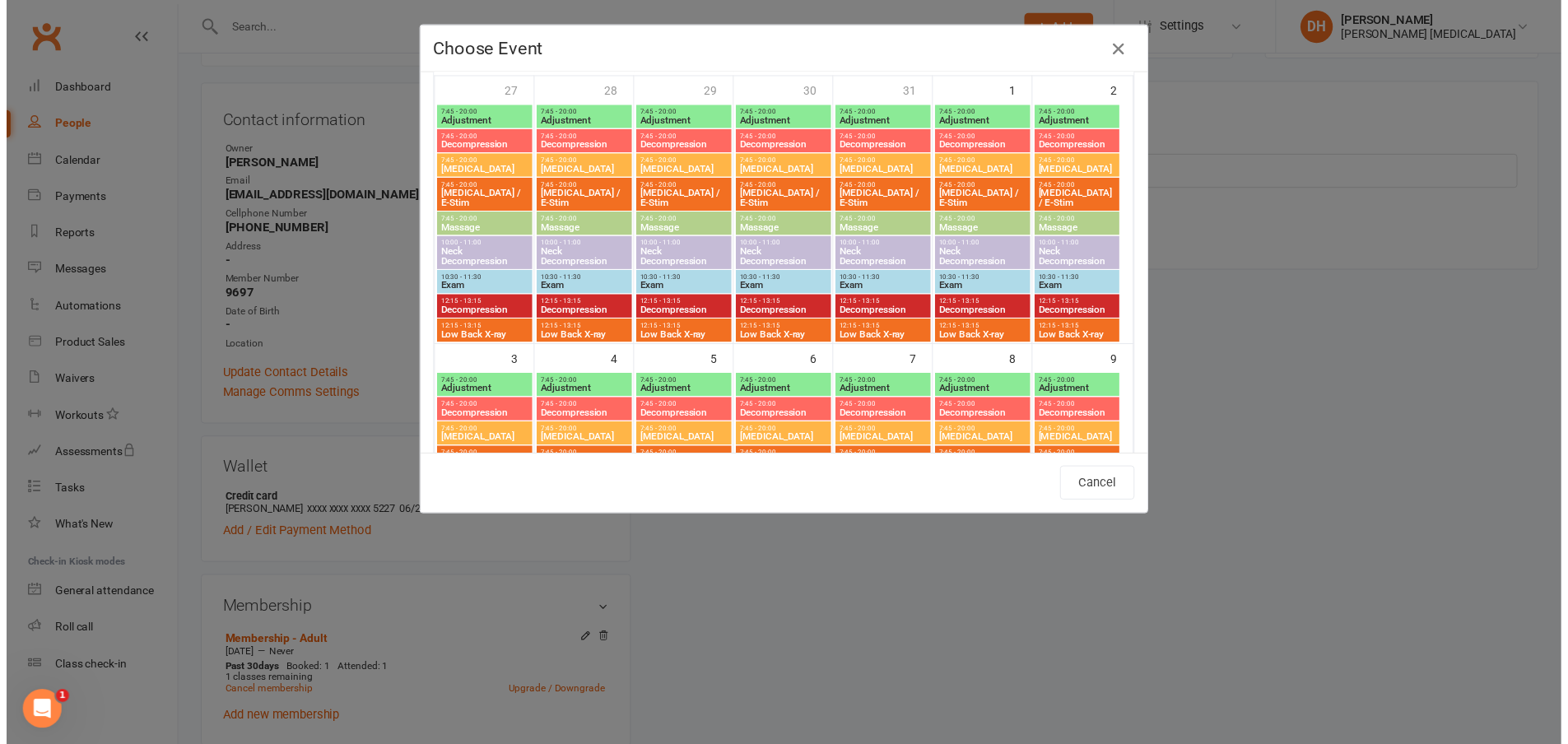
scroll to position [639, 0]
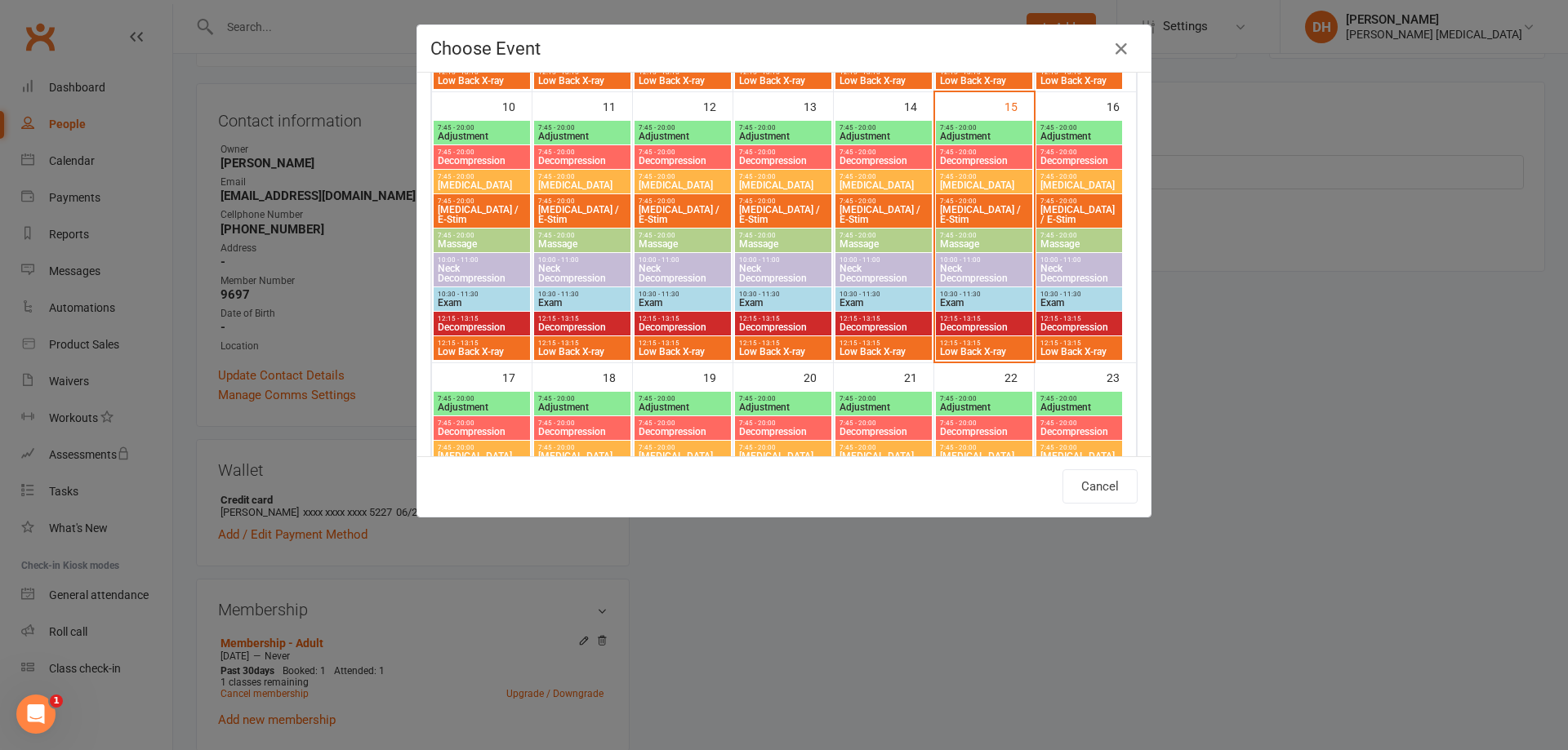
click at [965, 151] on span "7:45 - 20:00" at bounding box center [984, 152] width 90 height 7
type input "Decompression - [DATE] 7:45:00 AM"
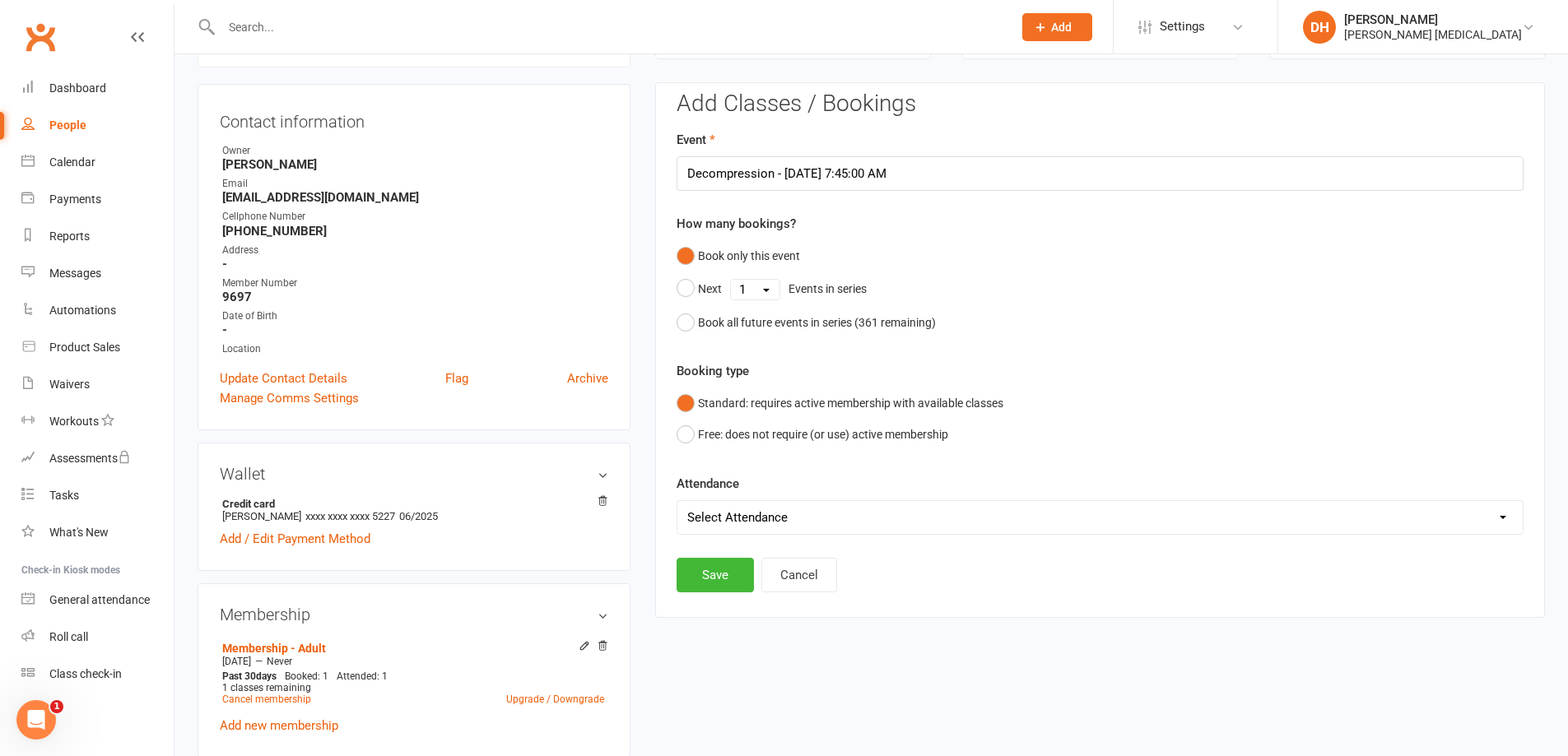
click at [875, 550] on div "Add Classes / Bookings Event Decompression - [DATE] 7:45:00 AM How many booking…" at bounding box center [1099, 341] width 847 height 500
click at [852, 504] on select "Select Attendance Attended Absent" at bounding box center [1100, 517] width 846 height 33
select select "0"
click at [677, 501] on select "Select Attendance Attended Absent" at bounding box center [1100, 517] width 846 height 33
click at [736, 575] on button "Save" at bounding box center [715, 574] width 77 height 34
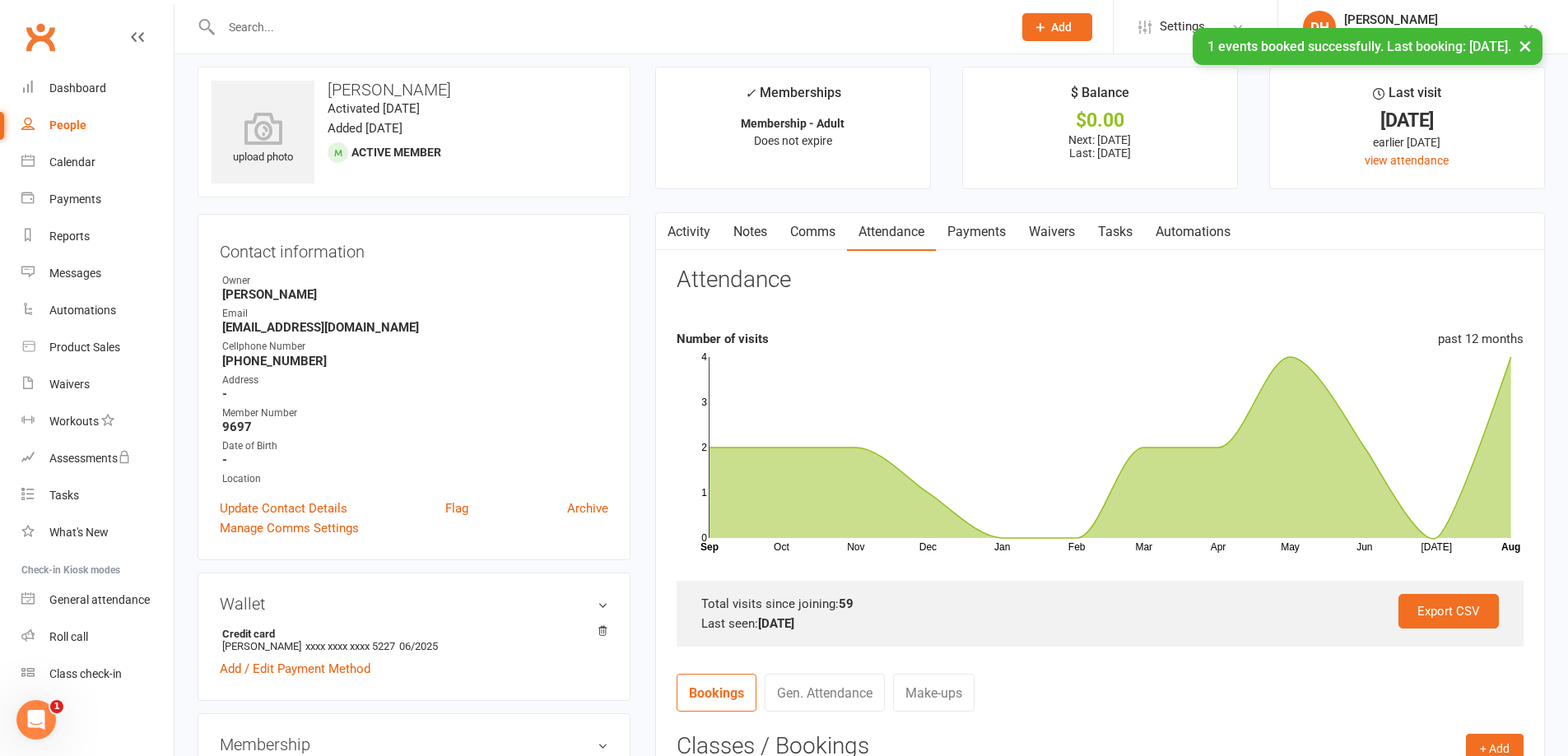
scroll to position [0, 0]
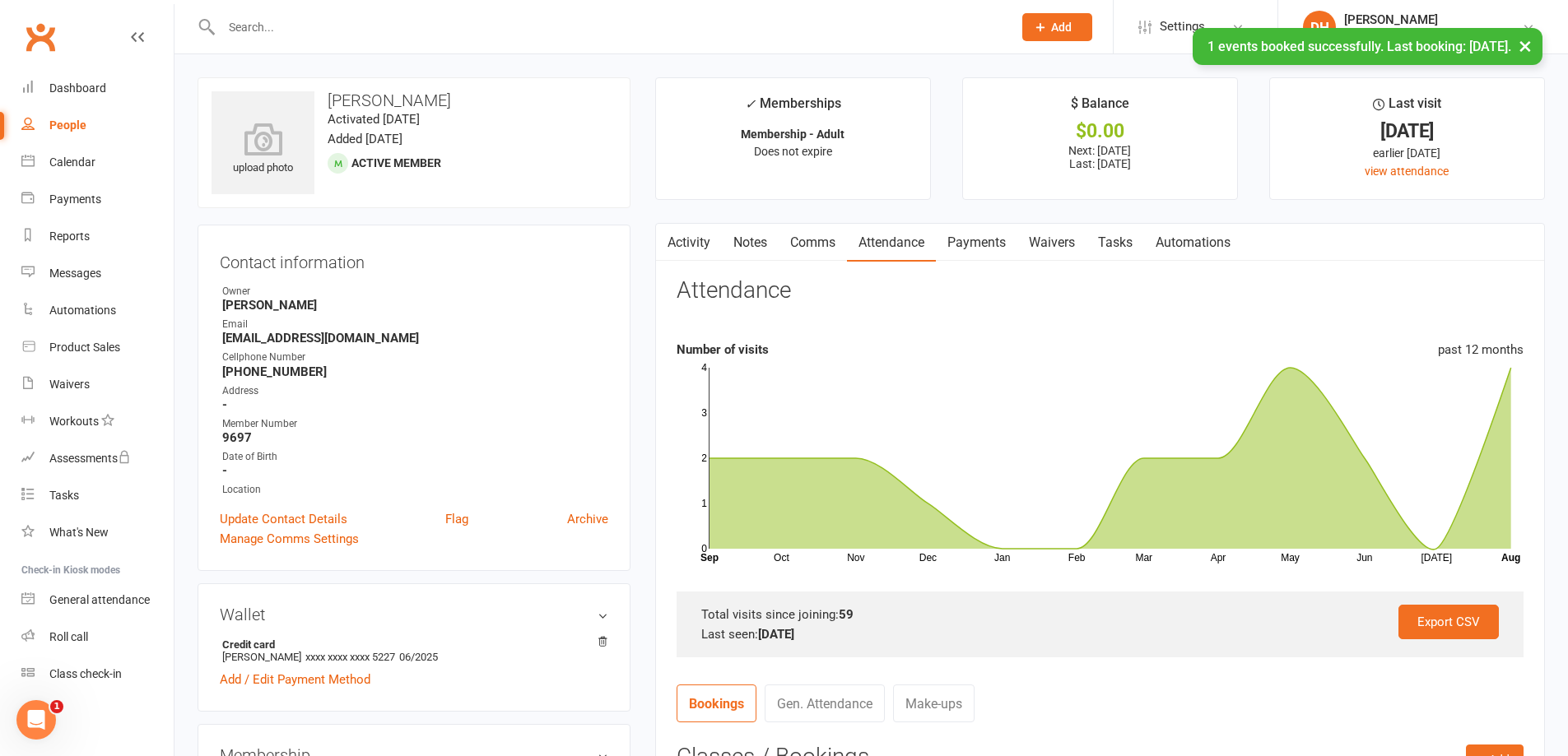
click at [978, 246] on link "Payments" at bounding box center [977, 242] width 82 height 38
